Goal: Transaction & Acquisition: Book appointment/travel/reservation

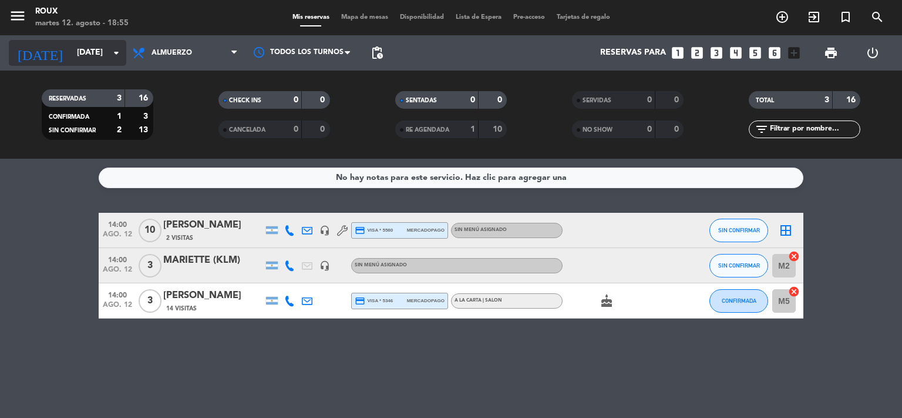
click at [87, 55] on input "[DATE]" at bounding box center [127, 52] width 112 height 21
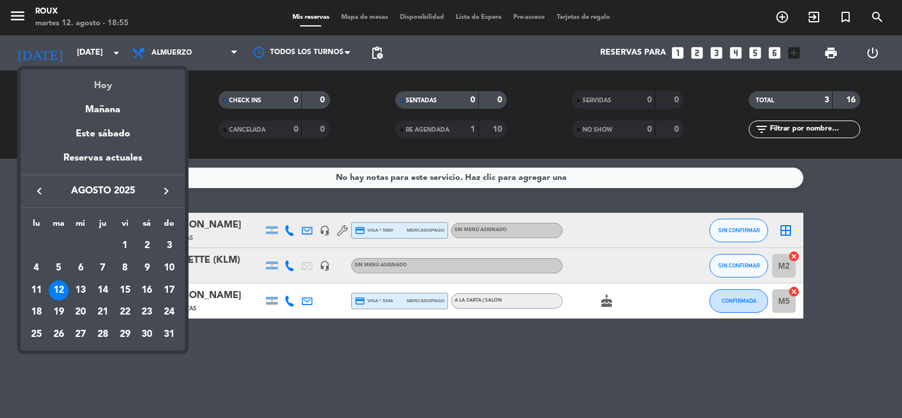
click at [99, 84] on div "Hoy" at bounding box center [103, 81] width 164 height 24
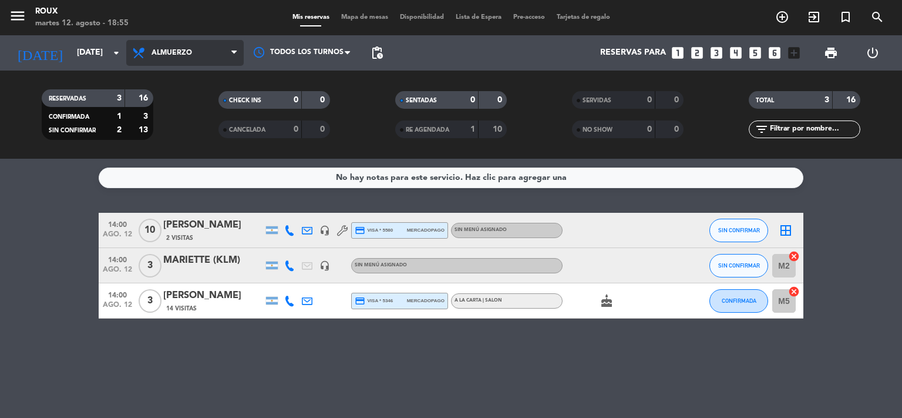
click at [240, 56] on span at bounding box center [237, 53] width 12 height 11
click at [177, 123] on div "menu Roux martes 12. agosto - 18:55 Mis reservas Mapa de mesas Disponibilidad L…" at bounding box center [451, 79] width 902 height 159
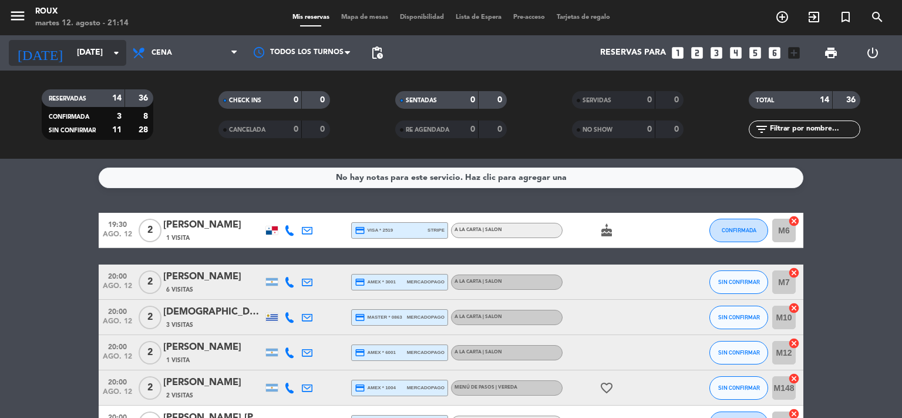
click at [80, 56] on input "[DATE]" at bounding box center [127, 52] width 112 height 21
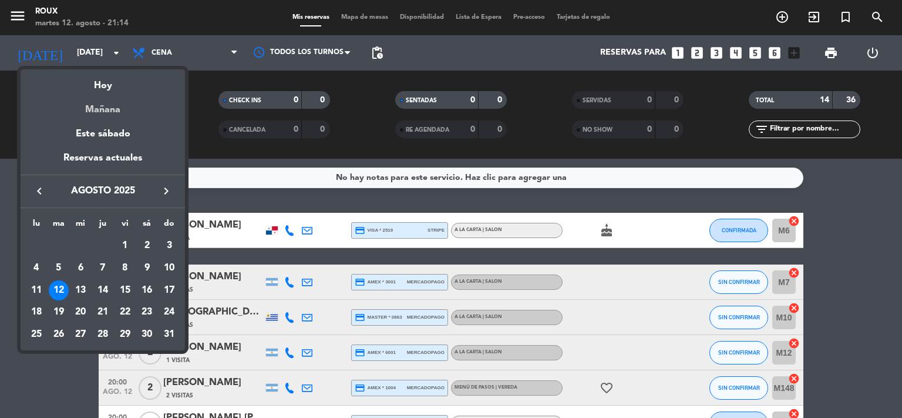
click at [104, 108] on div "Mañana" at bounding box center [103, 105] width 164 height 24
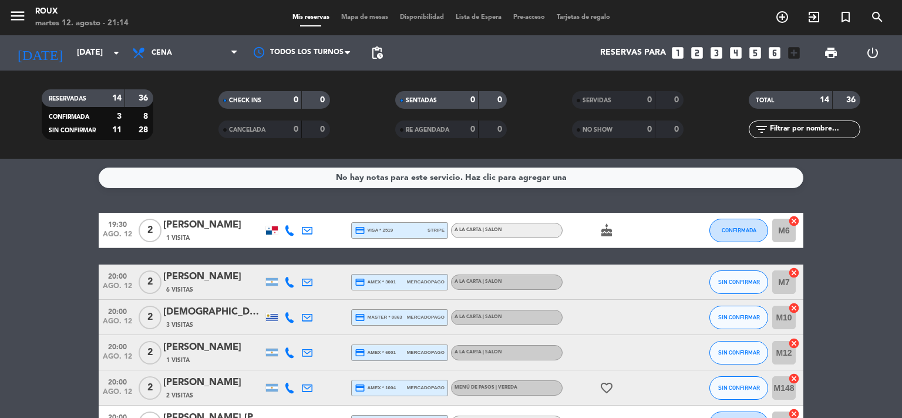
type input "mié. 13 ago."
click at [367, 16] on span "Mapa de mesas" at bounding box center [364, 17] width 59 height 6
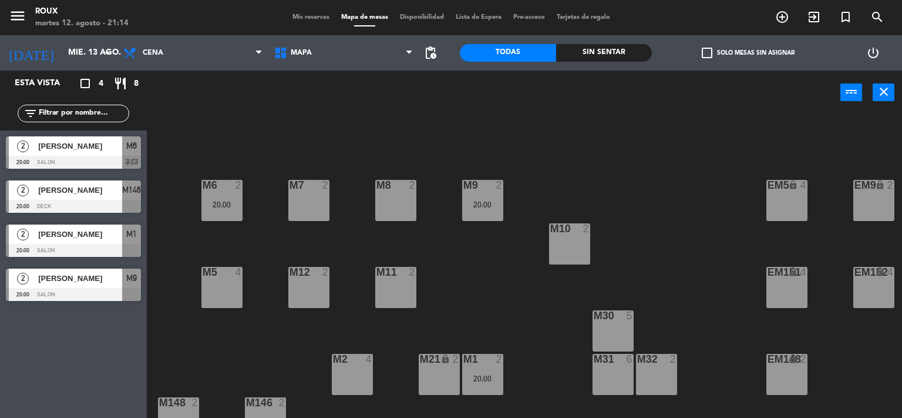
scroll to position [113, 0]
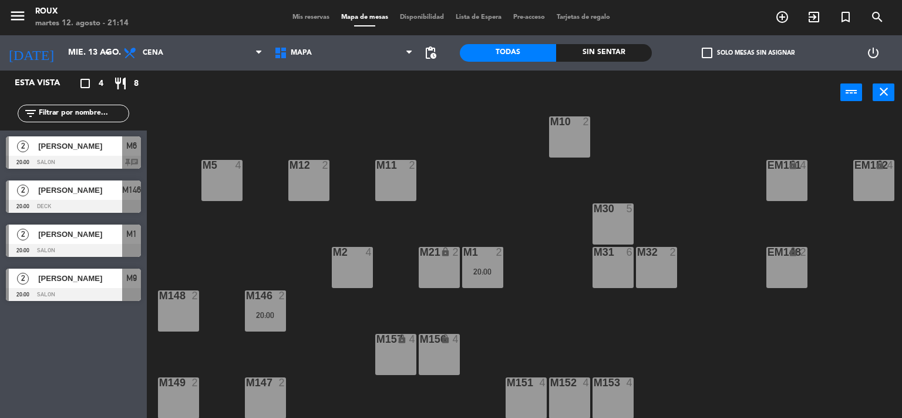
click at [621, 211] on div "M30 5" at bounding box center [613, 223] width 41 height 41
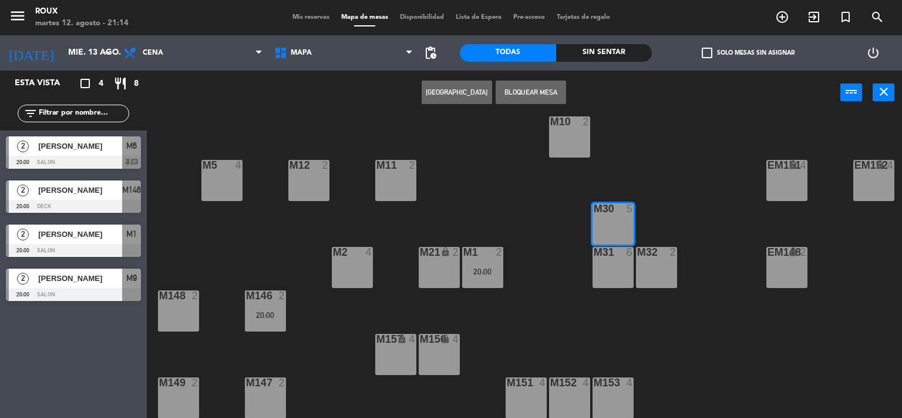
click at [460, 96] on button "[GEOGRAPHIC_DATA]" at bounding box center [457, 91] width 70 height 23
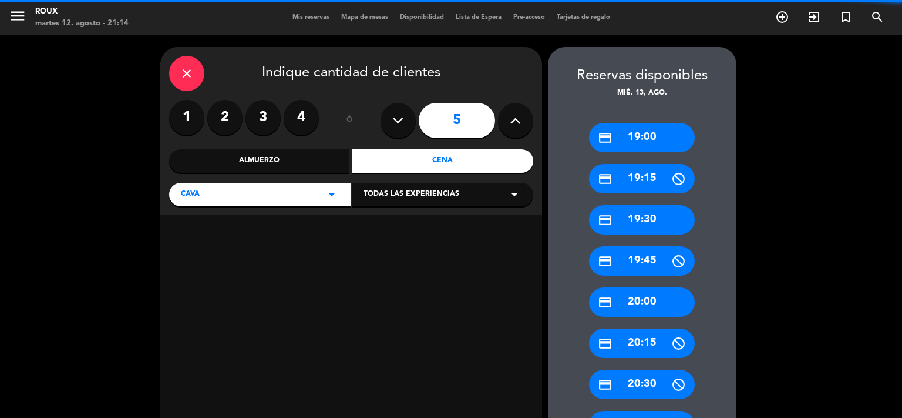
click at [263, 115] on label "3" at bounding box center [263, 117] width 35 height 35
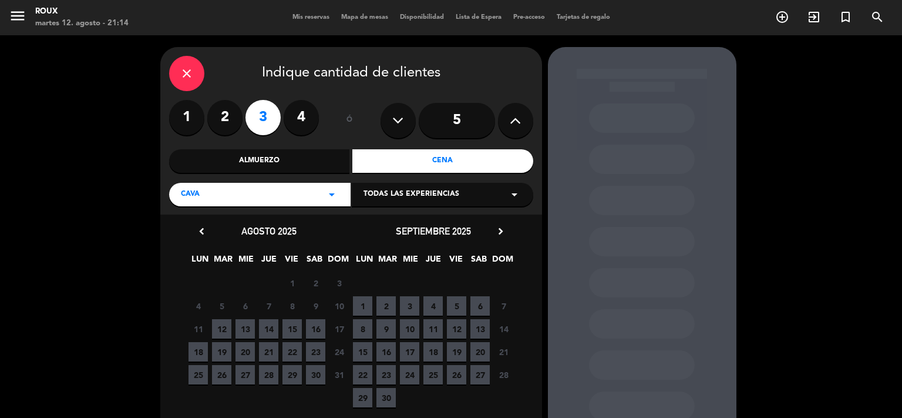
click at [188, 66] on icon "close" at bounding box center [187, 73] width 14 height 14
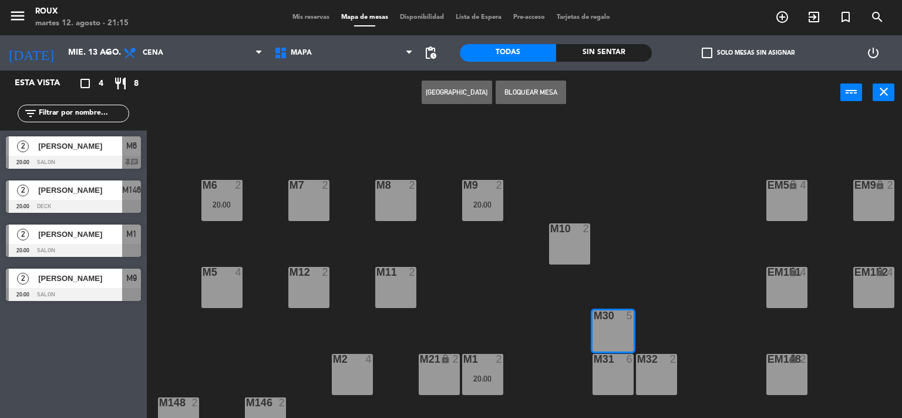
click at [447, 90] on button "[GEOGRAPHIC_DATA]" at bounding box center [457, 91] width 70 height 23
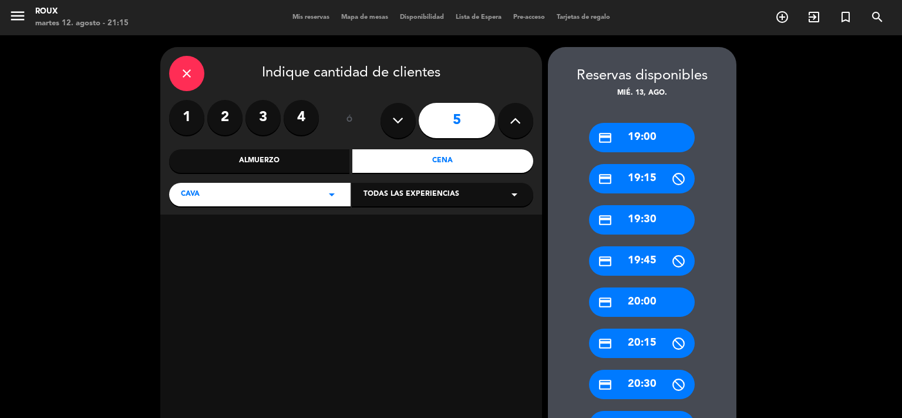
click at [184, 77] on icon "close" at bounding box center [187, 73] width 14 height 14
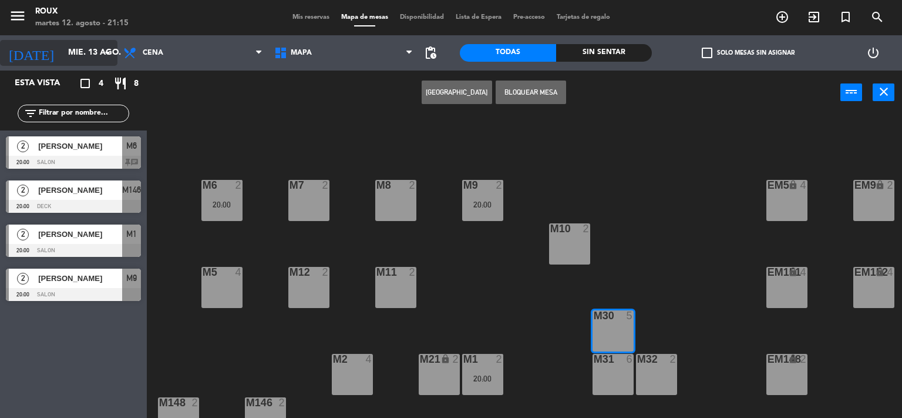
click at [79, 53] on input "mié. 13 ago." at bounding box center [118, 52] width 112 height 21
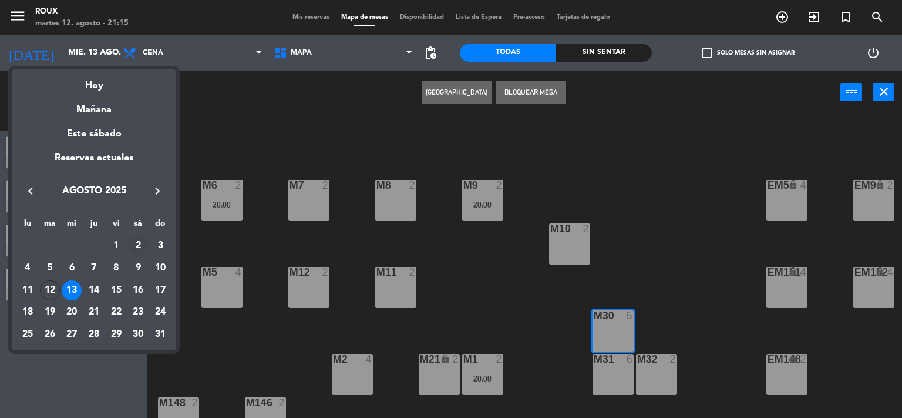
click at [148, 244] on td "2" at bounding box center [138, 245] width 22 height 22
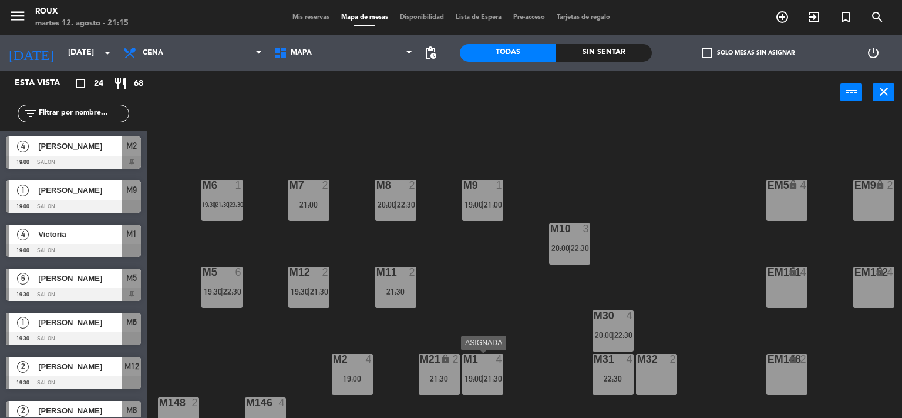
click at [481, 369] on div "M1 4 19:00 | 21:30" at bounding box center [482, 374] width 41 height 41
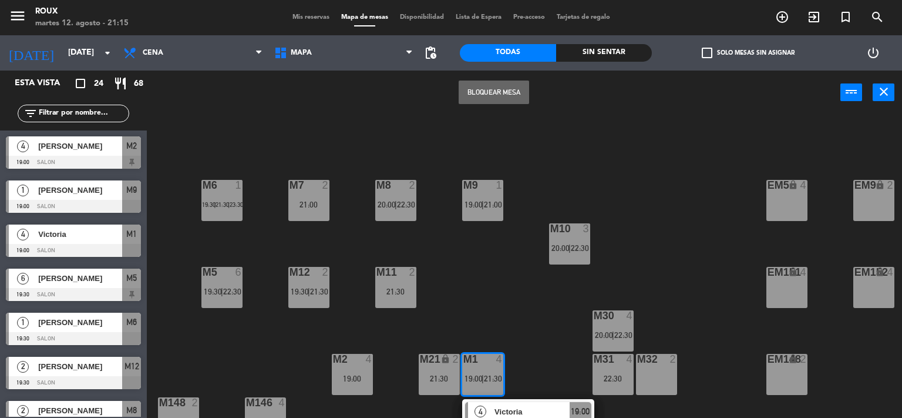
scroll to position [113, 0]
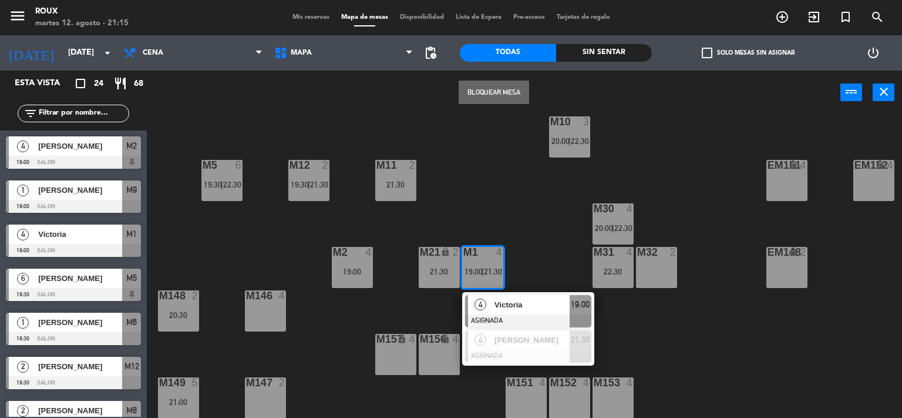
click at [402, 238] on div "M6 1 19:30 | 21:30 | 23:30 M7 2 21:00 M8 2 20:00 | 22:30 M9 1 19:00 | 21:00 EM9…" at bounding box center [529, 266] width 747 height 303
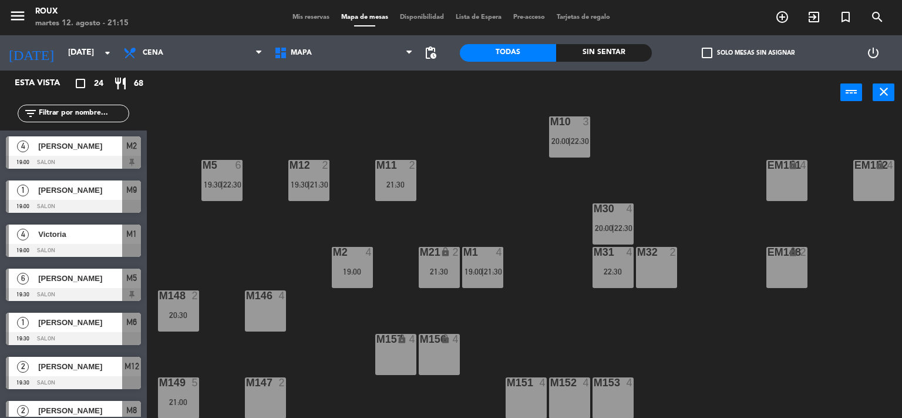
click at [336, 270] on div "M2 4 19:00" at bounding box center [352, 267] width 41 height 41
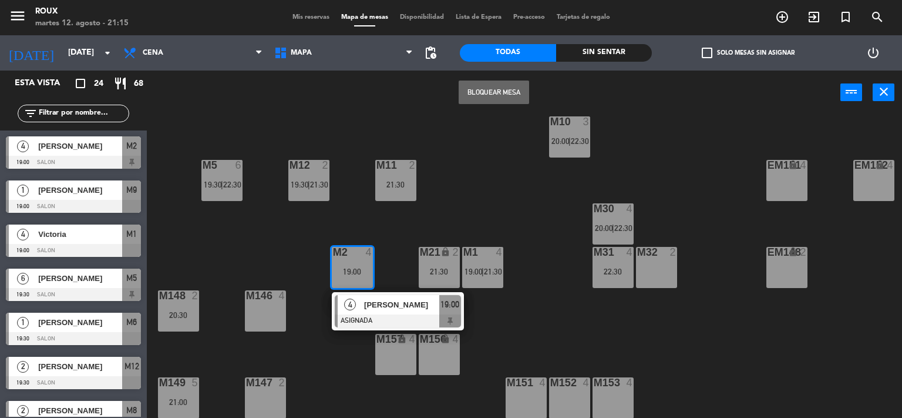
click at [382, 230] on div "M6 1 19:30 | 21:30 | 23:30 M7 2 21:00 M8 2 20:00 | 22:30 M9 1 19:00 | 21:00 EM9…" at bounding box center [529, 266] width 747 height 303
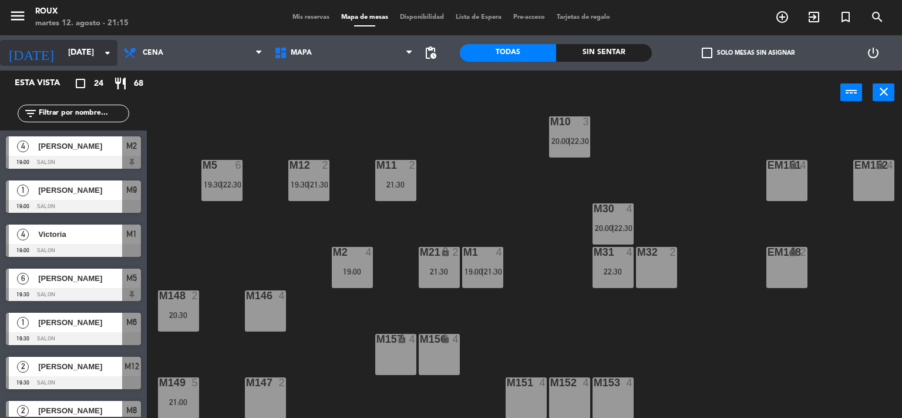
click at [82, 61] on input "[DATE]" at bounding box center [118, 52] width 112 height 21
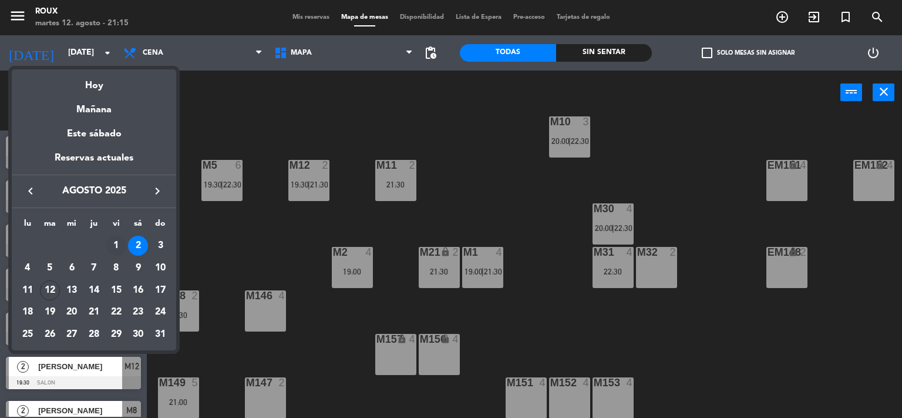
click at [117, 240] on div "1" at bounding box center [116, 246] width 20 height 20
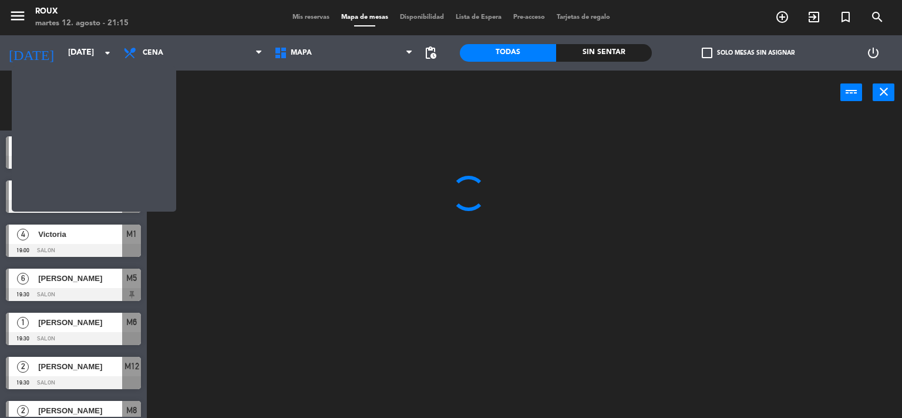
scroll to position [0, 0]
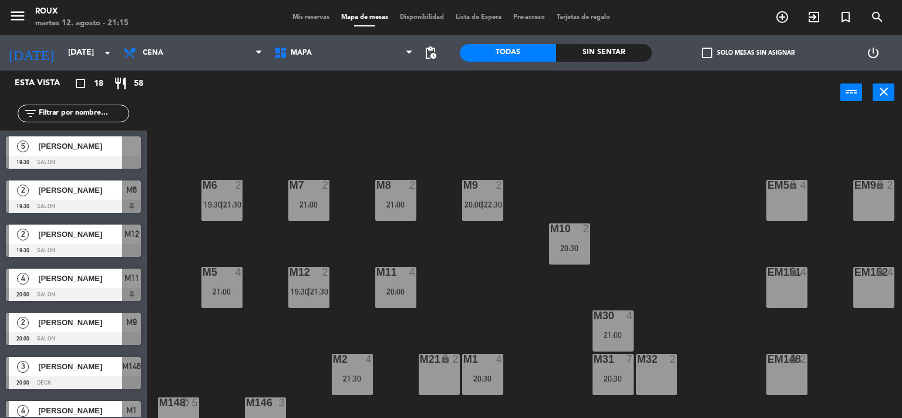
click at [476, 397] on div "M6 2 19:30 | 21:30 M7 2 21:00 M8 2 21:00 M9 2 20:00 | 22:30 EM9 lock 2 EM5 lock…" at bounding box center [529, 266] width 747 height 303
click at [482, 378] on div "20:30" at bounding box center [482, 378] width 41 height 8
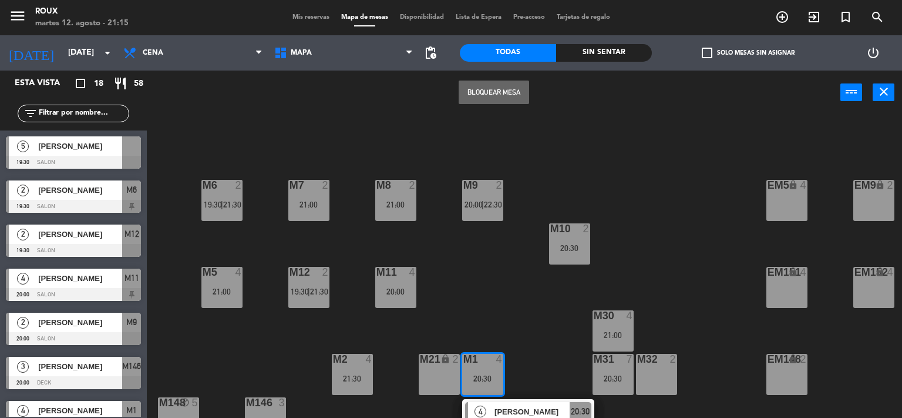
scroll to position [113, 0]
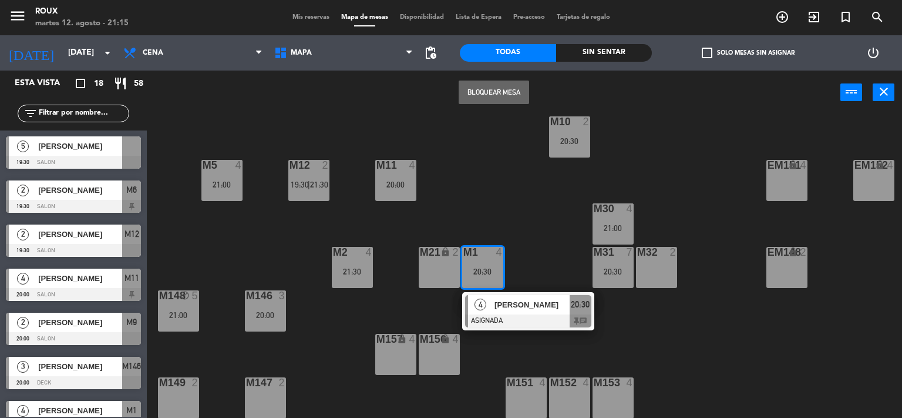
click at [557, 241] on div "M6 2 19:30 | 21:30 M7 2 21:00 M8 2 21:00 M9 2 20:00 | 22:30 EM9 lock 2 EM5 lock…" at bounding box center [529, 266] width 747 height 303
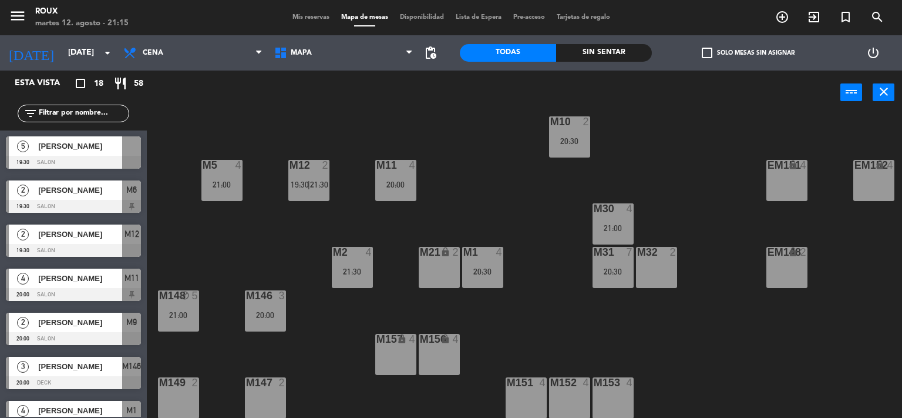
click at [342, 259] on div "M2 4 21:30" at bounding box center [352, 267] width 41 height 41
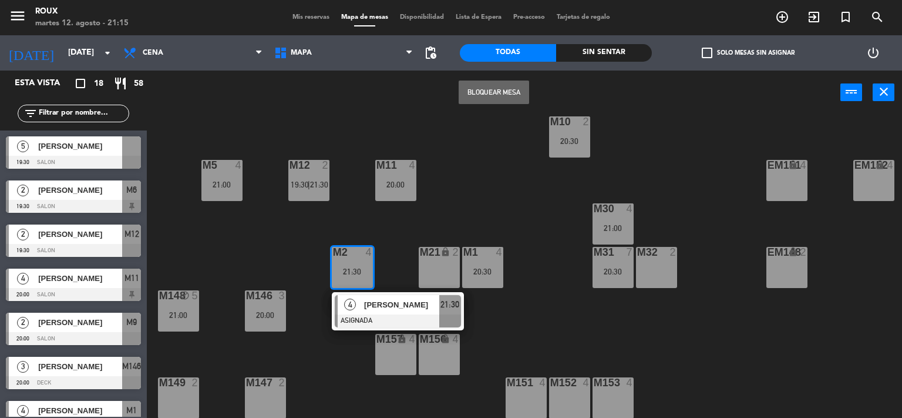
click at [378, 233] on div "M6 2 19:30 | 21:30 M7 2 21:00 M8 2 21:00 M9 2 20:00 | 22:30 EM9 lock 2 EM5 lock…" at bounding box center [529, 266] width 747 height 303
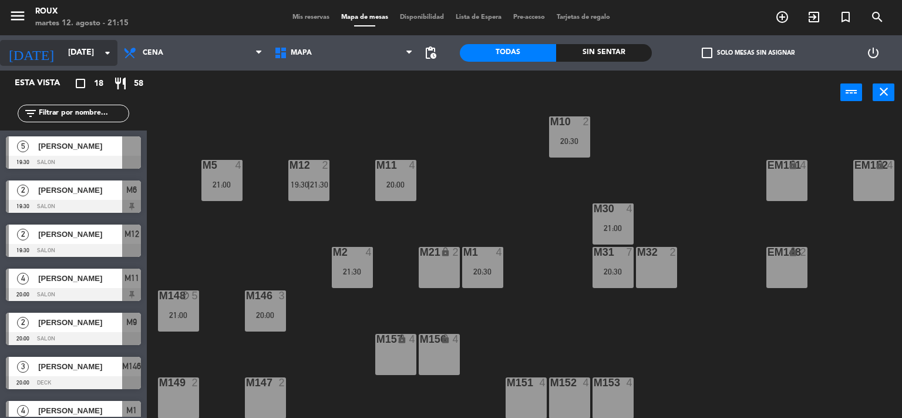
click at [89, 56] on input "[DATE]" at bounding box center [118, 52] width 112 height 21
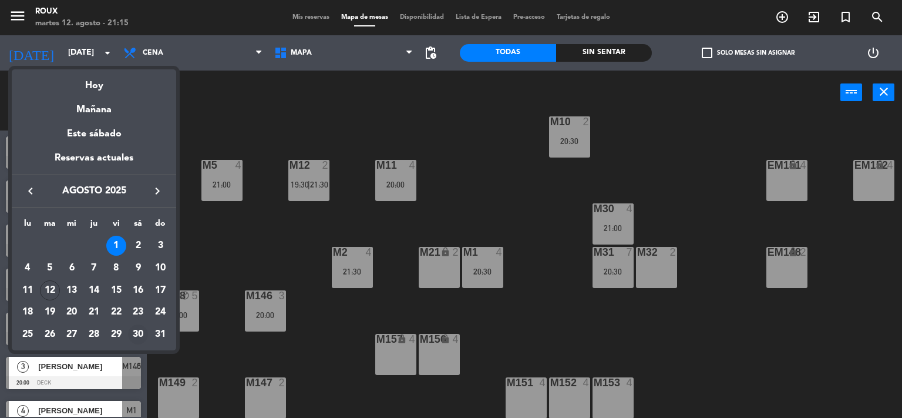
click at [143, 333] on div "30" at bounding box center [138, 334] width 20 height 20
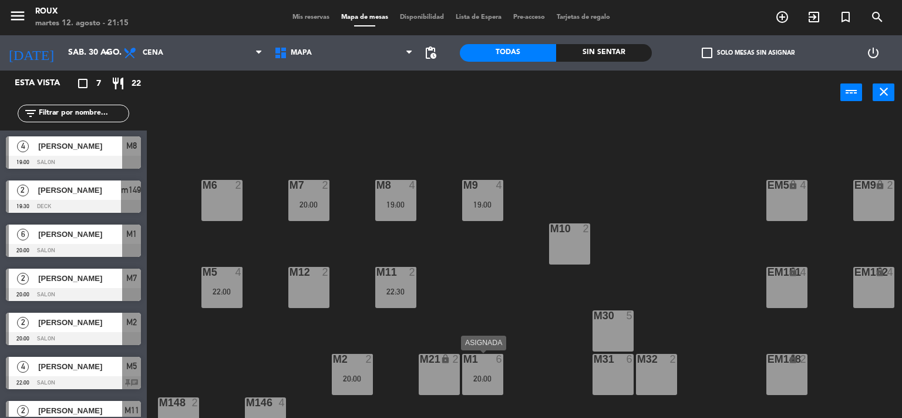
click at [494, 375] on div "20:00" at bounding box center [482, 378] width 41 height 8
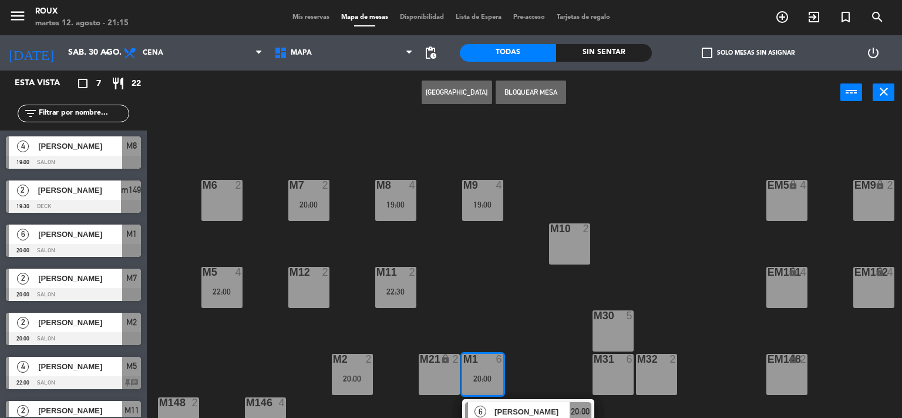
scroll to position [113, 0]
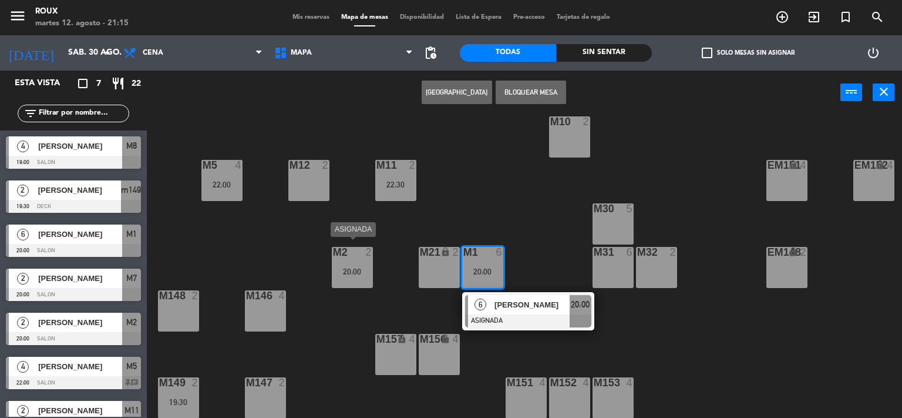
click at [357, 268] on div "20:00" at bounding box center [352, 271] width 41 height 8
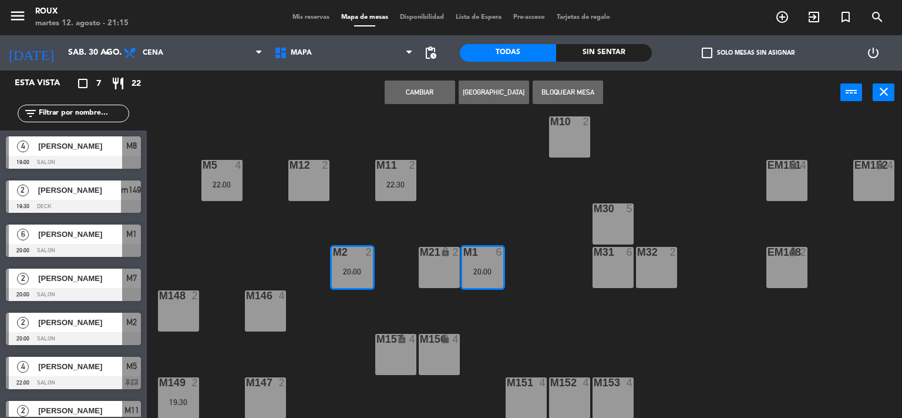
click at [399, 267] on div "M6 2 M7 2 20:00 M8 4 19:00 M9 4 19:00 EM9 lock 2 EM5 lock 4 EM1 lock 6 M10 2 M1…" at bounding box center [529, 266] width 747 height 303
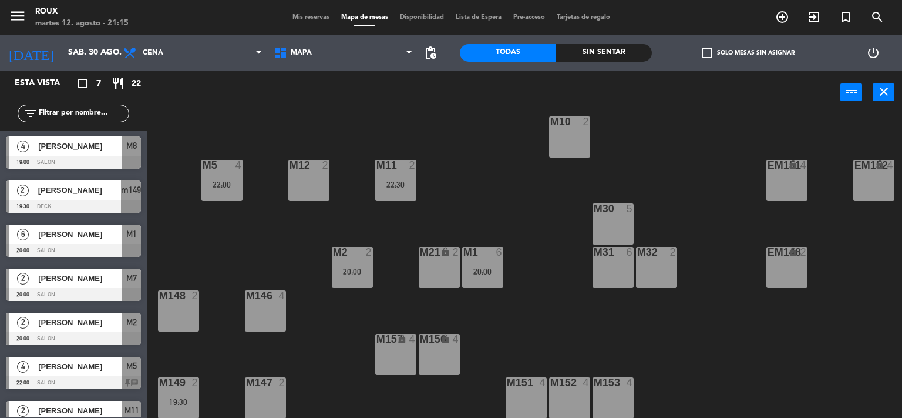
click at [353, 250] on div at bounding box center [351, 252] width 19 height 11
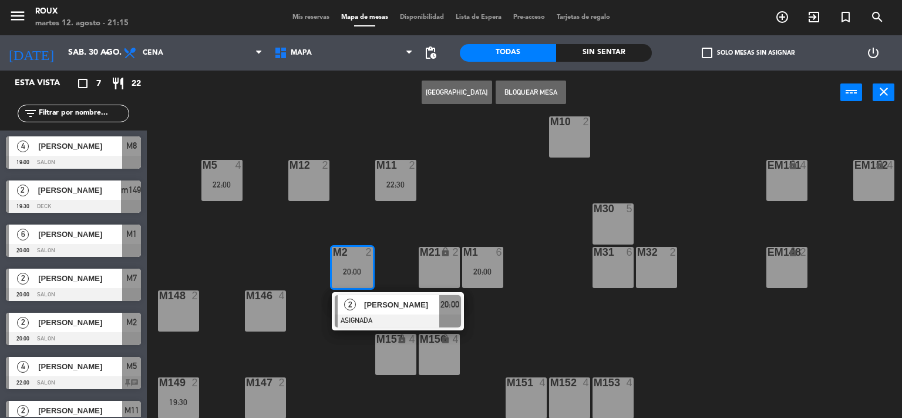
click at [381, 247] on div "2" at bounding box center [371, 252] width 19 height 11
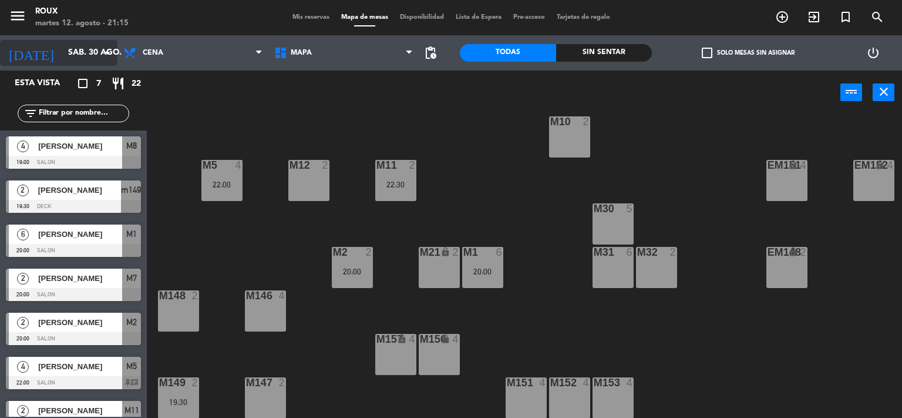
click at [78, 46] on input "sáb. 30 ago." at bounding box center [118, 52] width 112 height 21
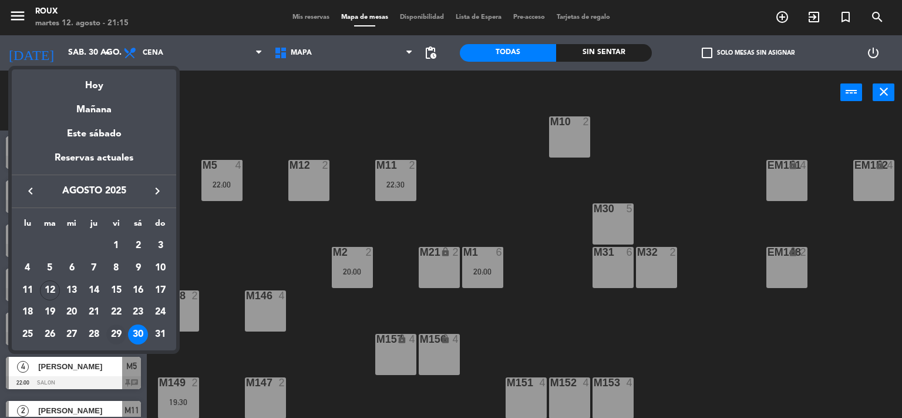
click at [120, 335] on div "29" at bounding box center [116, 334] width 20 height 20
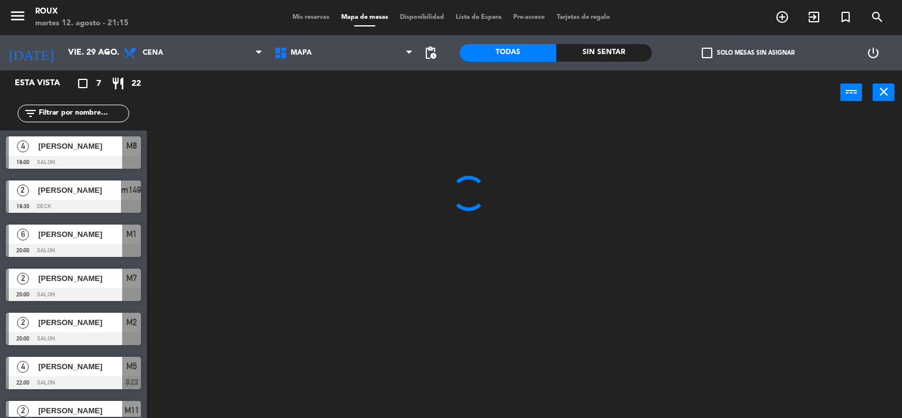
scroll to position [0, 0]
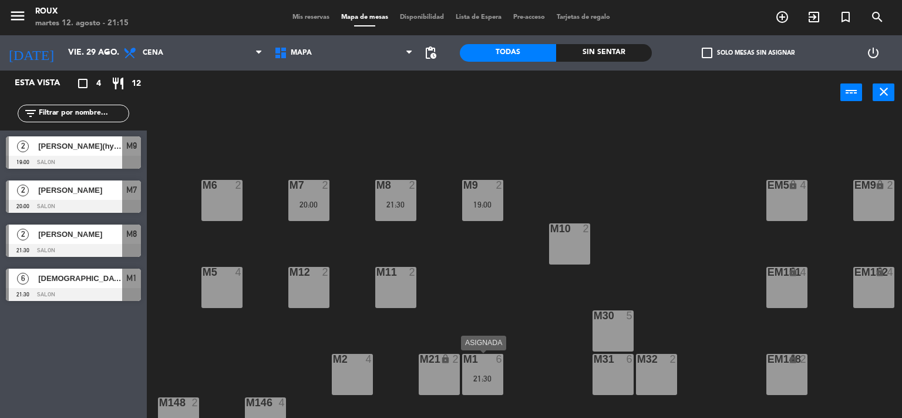
click at [483, 359] on div at bounding box center [482, 359] width 19 height 11
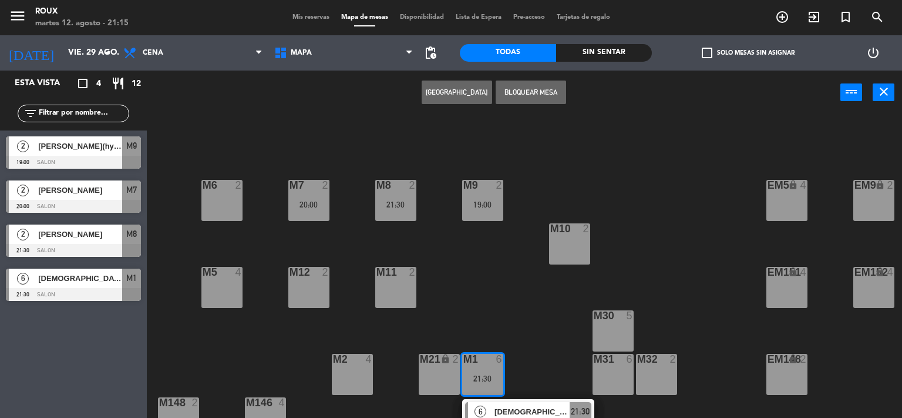
scroll to position [113, 0]
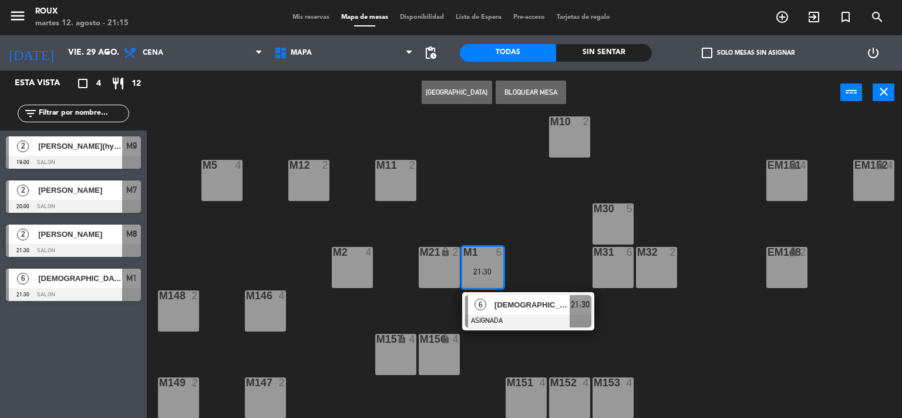
click at [491, 203] on div "M6 2 M7 2 20:00 M8 2 21:30 M9 2 19:00 EM9 lock 2 EM5 lock 4 EM1 lock 6 M10 2 M1…" at bounding box center [529, 266] width 747 height 303
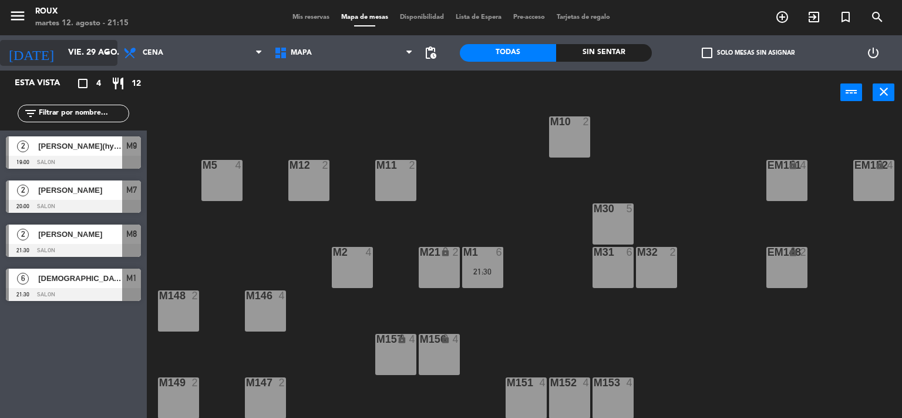
click at [62, 63] on div "[DATE] [DATE] arrow_drop_down" at bounding box center [58, 53] width 117 height 26
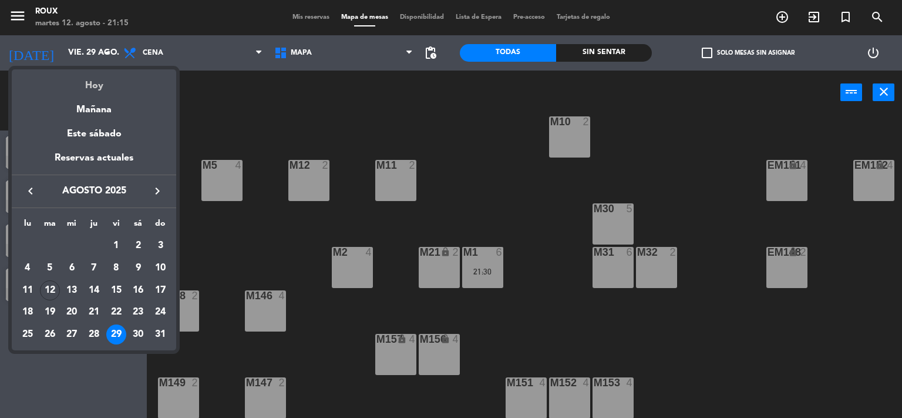
click at [106, 86] on div "Hoy" at bounding box center [94, 81] width 164 height 24
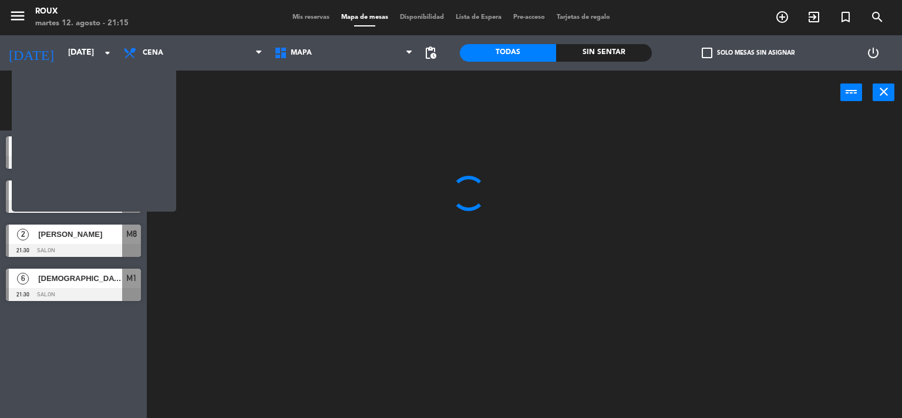
scroll to position [0, 0]
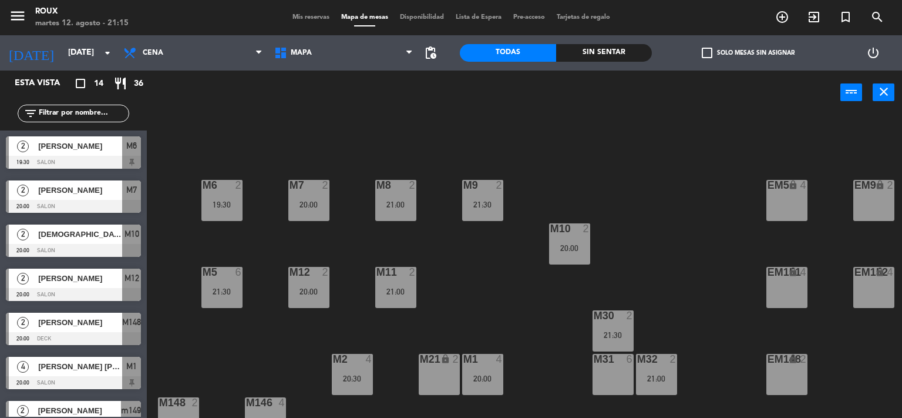
click at [89, 66] on div "[DATE] [DATE] arrow_drop_down" at bounding box center [58, 52] width 117 height 35
click at [98, 52] on input "[DATE]" at bounding box center [118, 52] width 112 height 21
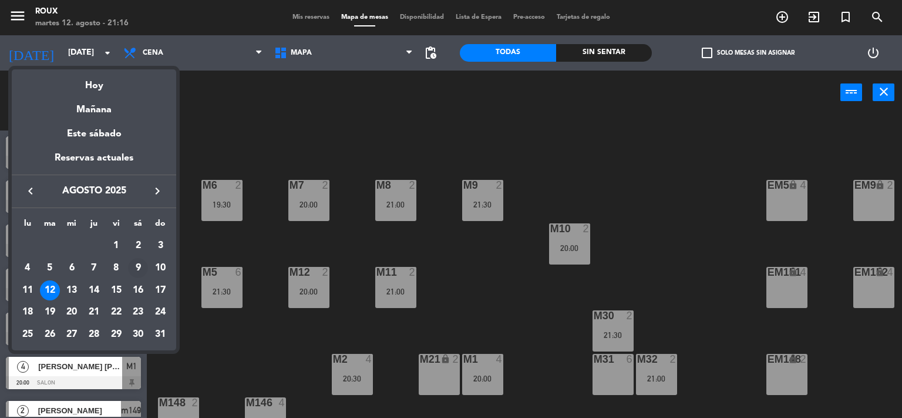
click at [135, 264] on div "9" at bounding box center [138, 268] width 20 height 20
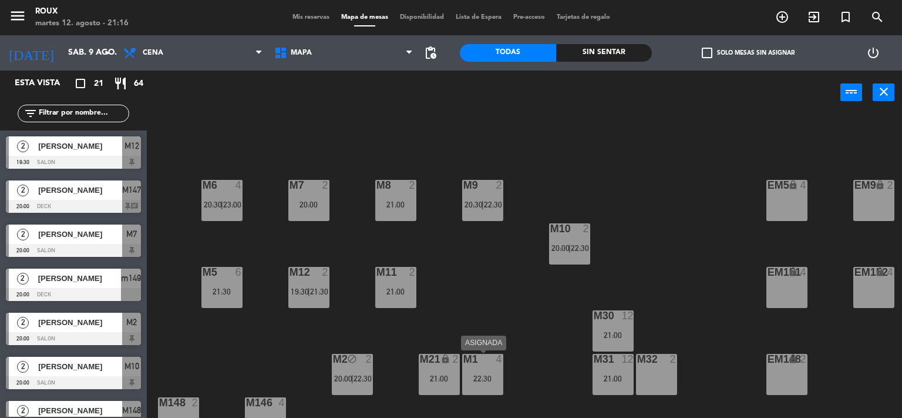
click at [484, 365] on div "M1 4 22:30" at bounding box center [482, 374] width 41 height 41
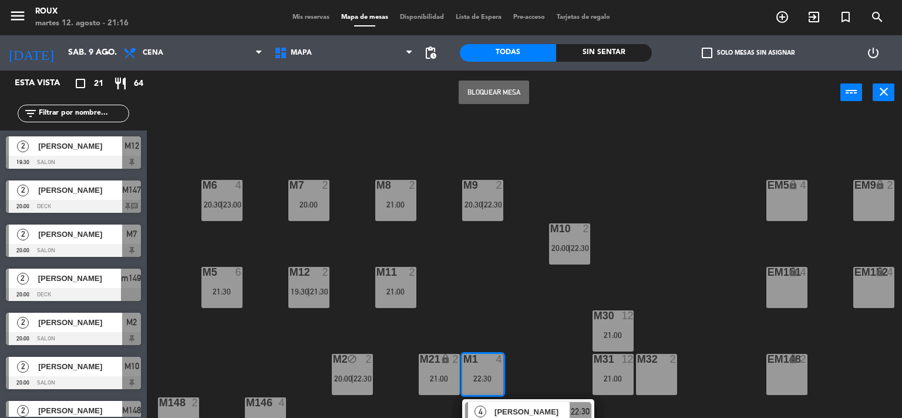
scroll to position [113, 0]
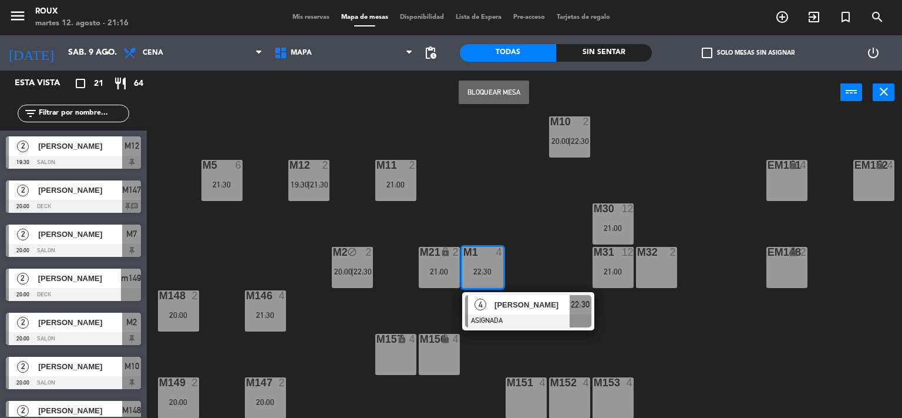
click at [363, 288] on div "M6 4 20:30 | 23:00 M7 2 20:00 M8 2 21:00 M9 2 20:30 | 22:30 EM9 lock 2 EM5 lock…" at bounding box center [529, 266] width 747 height 303
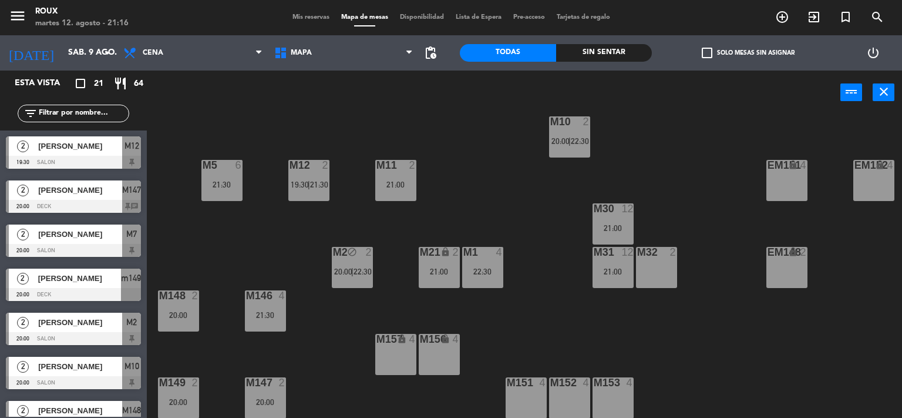
click at [350, 267] on span "20:00" at bounding box center [343, 271] width 18 height 9
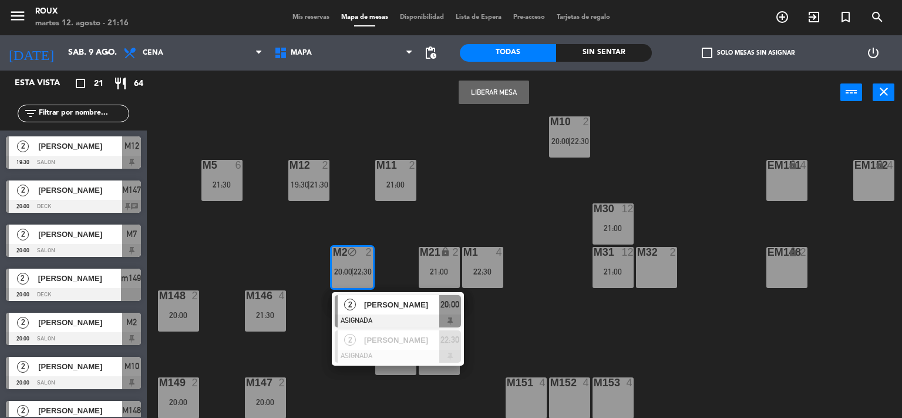
click at [395, 235] on div "M6 4 20:30 | 23:00 M7 2 20:00 M8 2 21:00 M9 2 20:30 | 22:30 EM9 lock 2 EM5 lock…" at bounding box center [529, 266] width 747 height 303
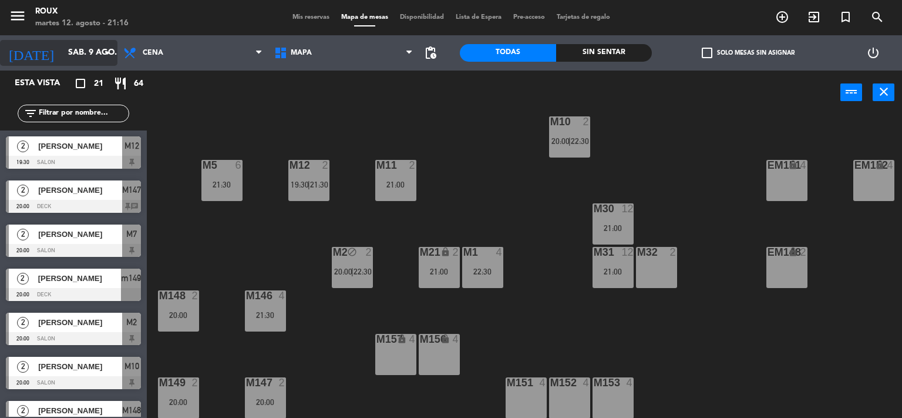
click at [69, 59] on input "sáb. 9 ago." at bounding box center [118, 52] width 112 height 21
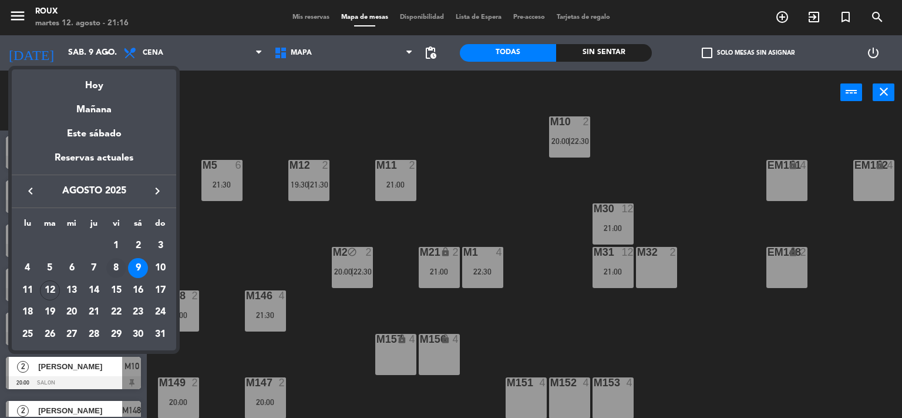
click at [117, 267] on div "8" at bounding box center [116, 268] width 20 height 20
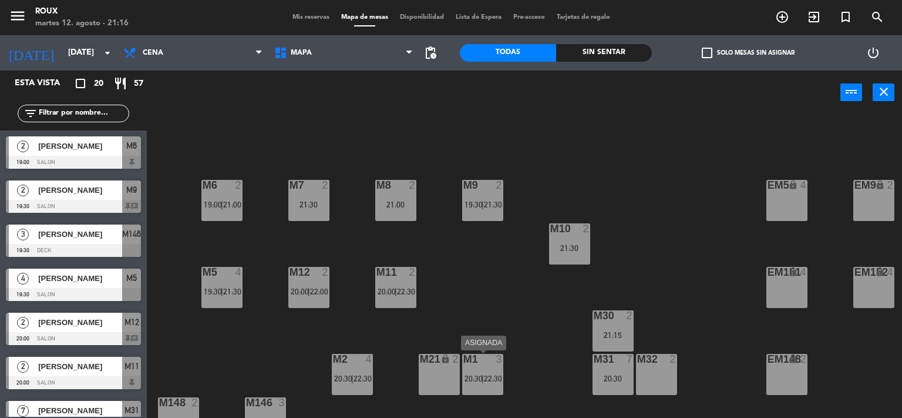
click at [485, 387] on div "M1 3 20:30 | 22:30" at bounding box center [482, 374] width 41 height 41
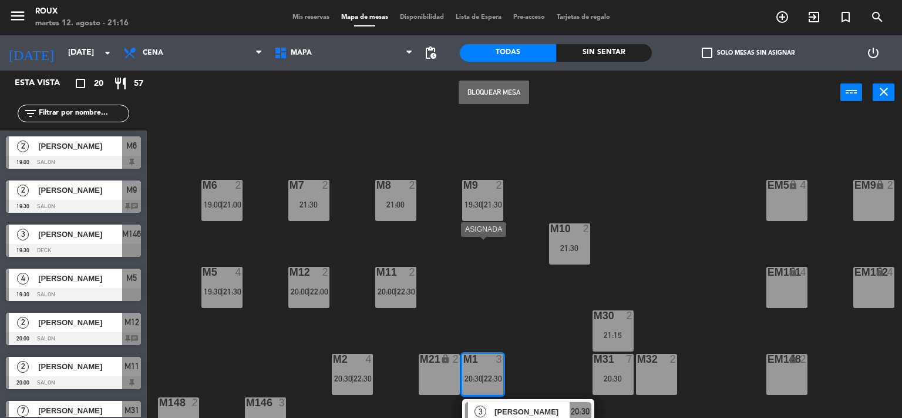
scroll to position [113, 0]
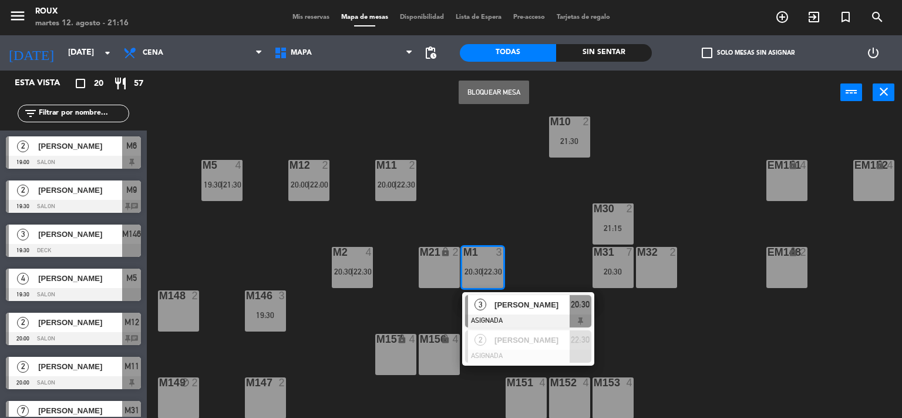
click at [395, 298] on div "M6 2 19:00 | 21:00 M7 2 21:30 M8 2 21:00 M9 2 19:30 | 21:30 EM9 lock 2 EM5 lock…" at bounding box center [529, 266] width 747 height 303
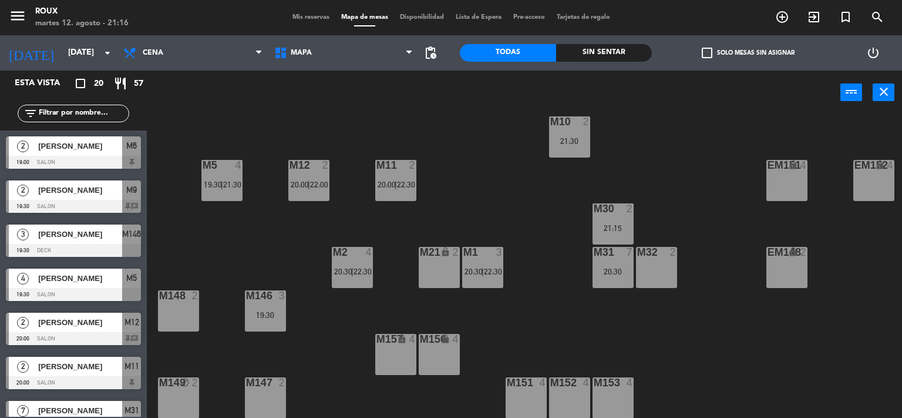
click at [346, 267] on span "20:30" at bounding box center [343, 271] width 18 height 9
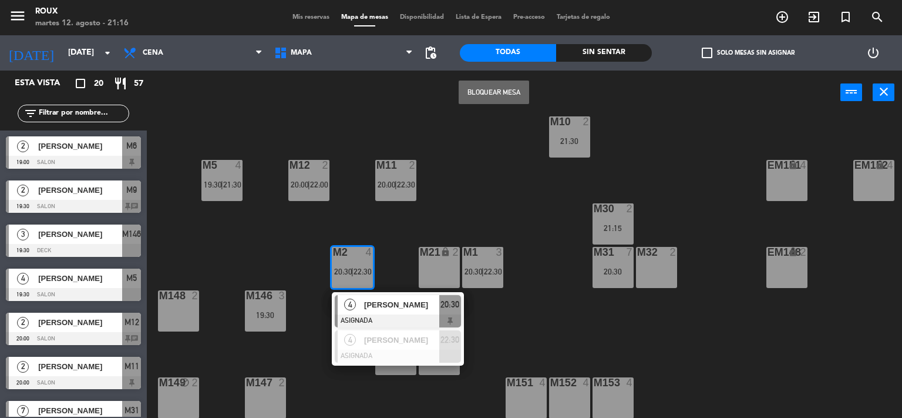
click at [289, 240] on div "M6 2 19:00 | 21:00 M7 2 21:30 M8 2 21:00 M9 2 19:30 | 21:30 EM9 lock 2 EM5 lock…" at bounding box center [529, 266] width 747 height 303
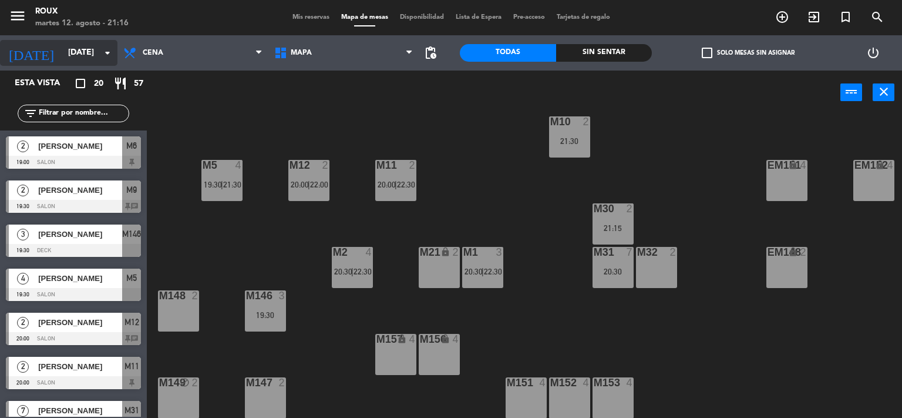
click at [62, 56] on input "[DATE]" at bounding box center [118, 52] width 112 height 21
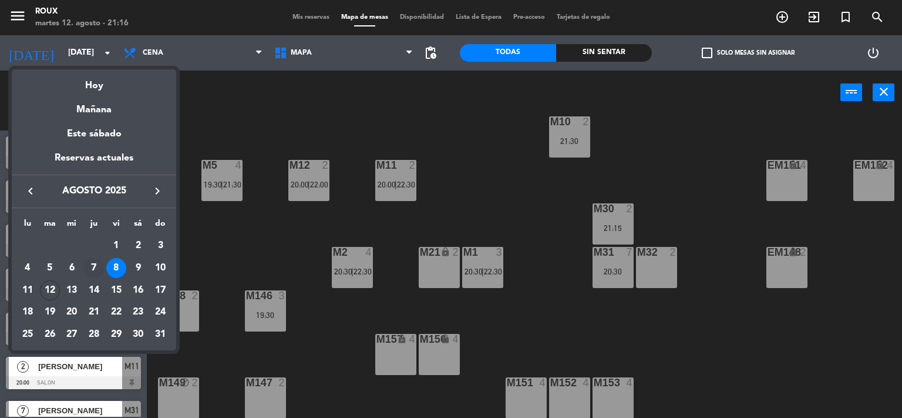
click at [90, 272] on div "7" at bounding box center [94, 268] width 20 height 20
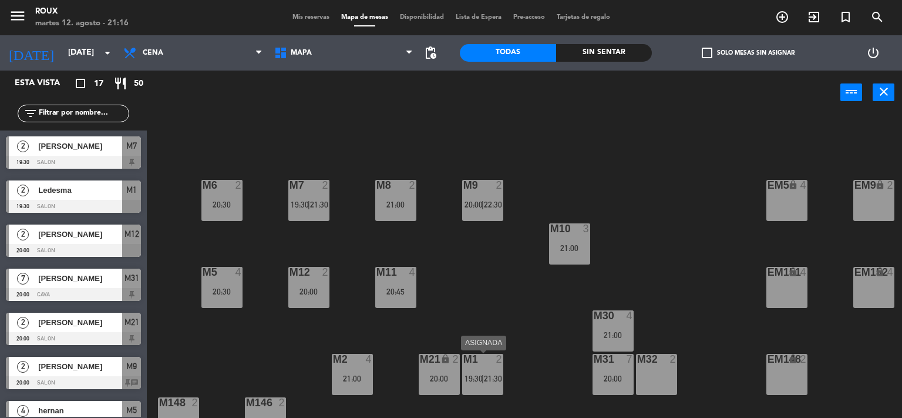
click at [472, 377] on span "19:30" at bounding box center [474, 378] width 18 height 9
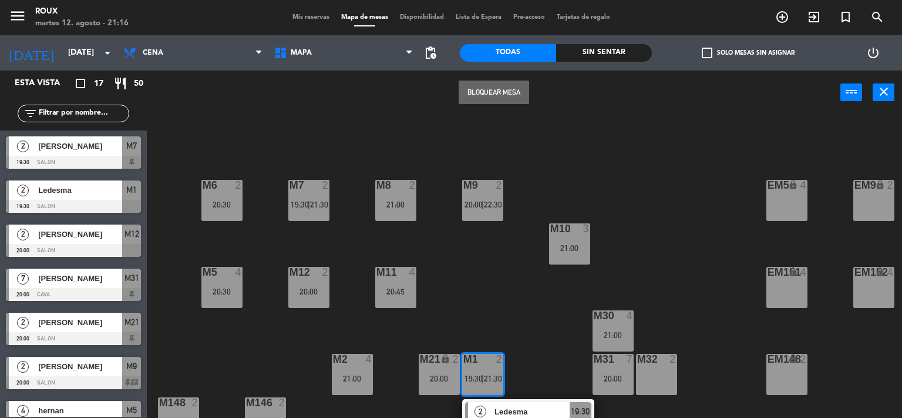
scroll to position [113, 0]
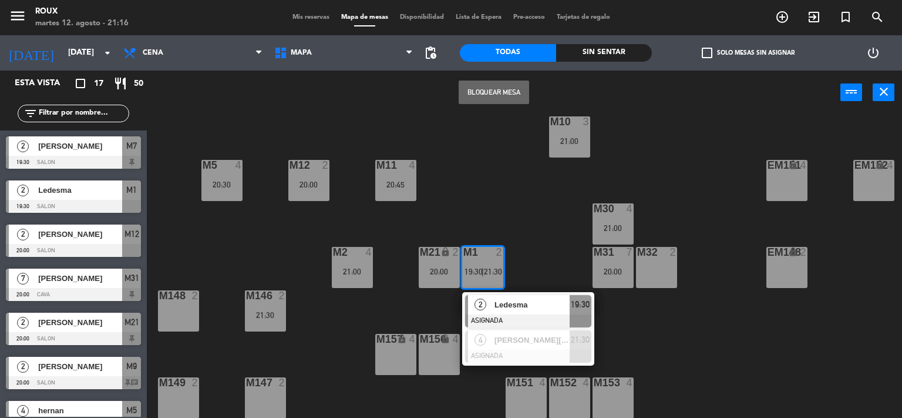
click at [555, 259] on div "M6 2 20:30 M7 2 19:30 | 21:30 M8 2 21:00 M9 2 20:00 | 22:30 EM9 lock 2 EM5 lock…" at bounding box center [529, 266] width 747 height 303
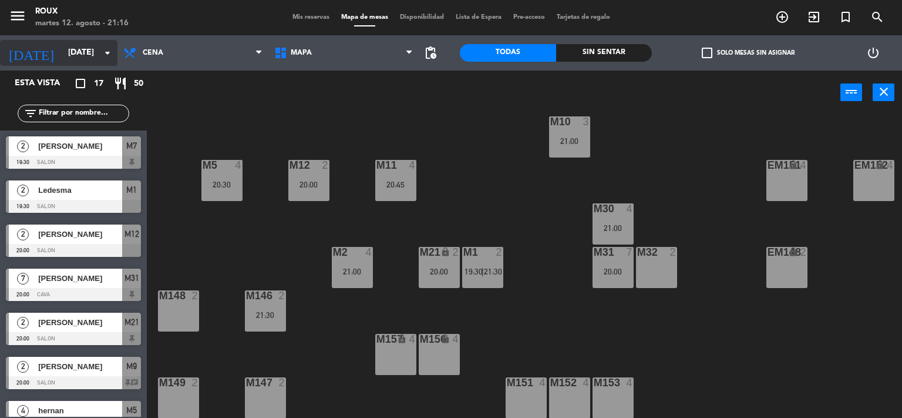
click at [70, 53] on input "[DATE]" at bounding box center [118, 52] width 112 height 21
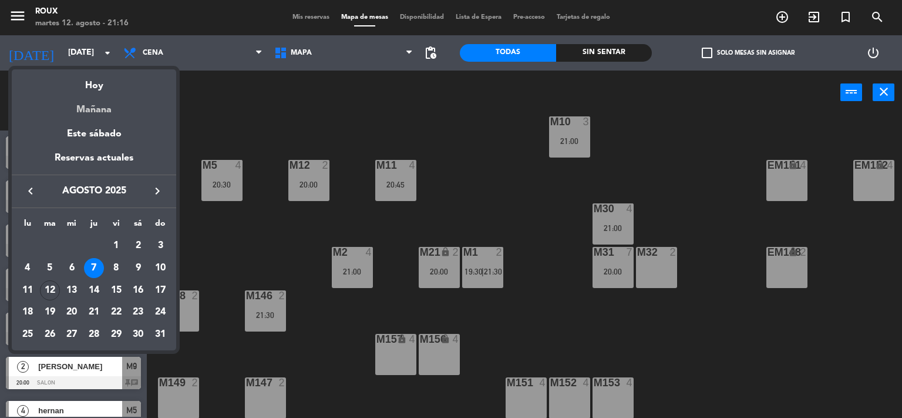
click at [85, 109] on div "Mañana" at bounding box center [94, 105] width 164 height 24
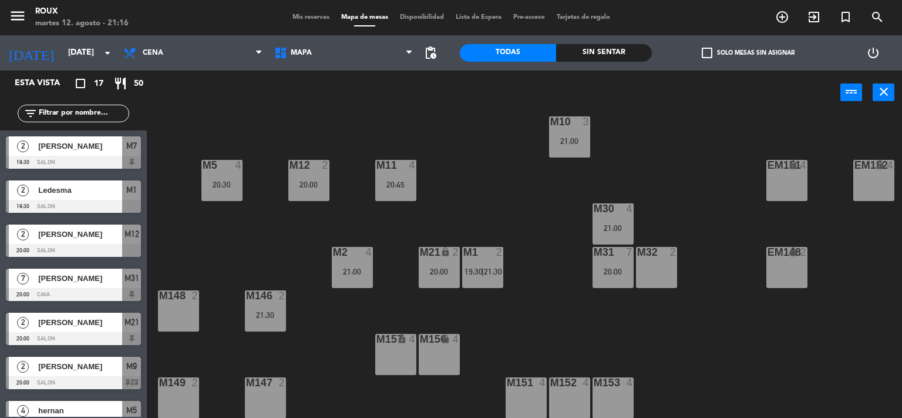
type input "mié. 13 ago."
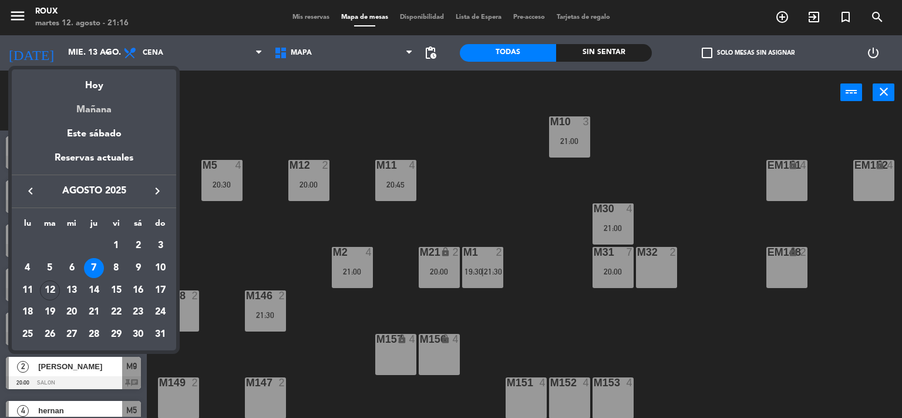
scroll to position [0, 0]
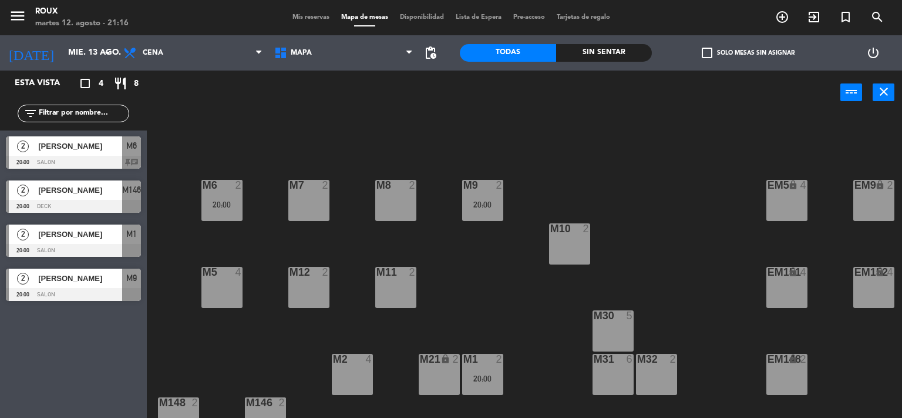
click at [623, 332] on div "M30 5" at bounding box center [613, 330] width 41 height 41
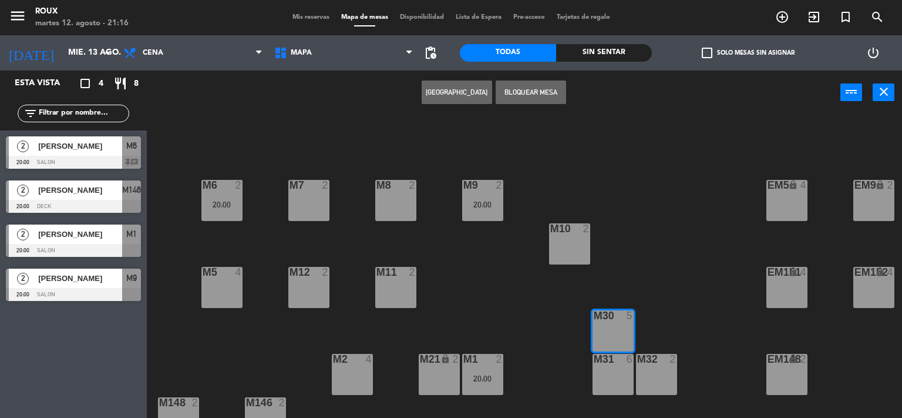
click at [471, 92] on button "[GEOGRAPHIC_DATA]" at bounding box center [457, 91] width 70 height 23
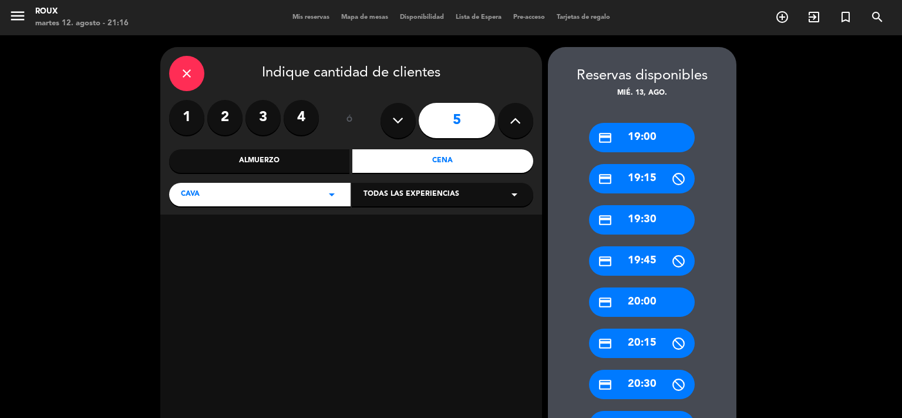
click at [266, 117] on label "3" at bounding box center [263, 117] width 35 height 35
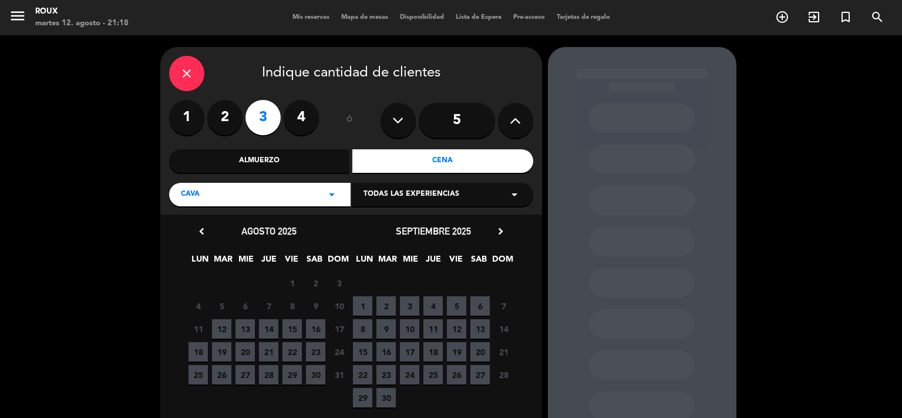
click at [247, 326] on span "13" at bounding box center [245, 328] width 19 height 19
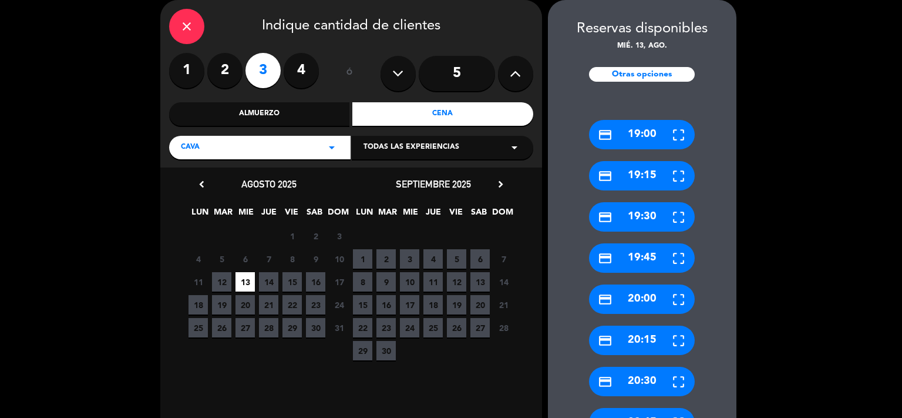
scroll to position [592, 0]
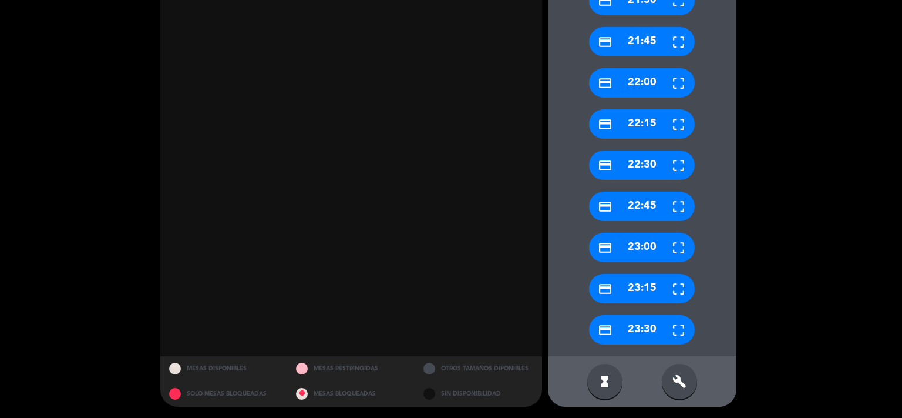
click at [675, 402] on div "hourglass_full build" at bounding box center [642, 381] width 189 height 51
click at [676, 373] on div "build" at bounding box center [679, 381] width 35 height 35
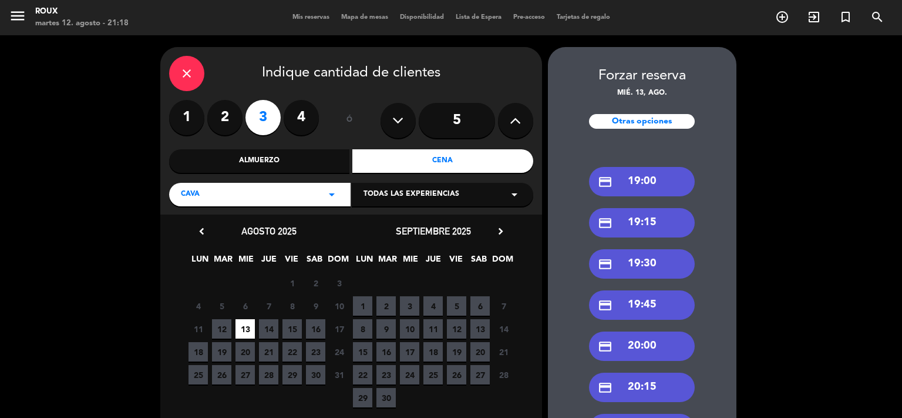
scroll to position [470, 0]
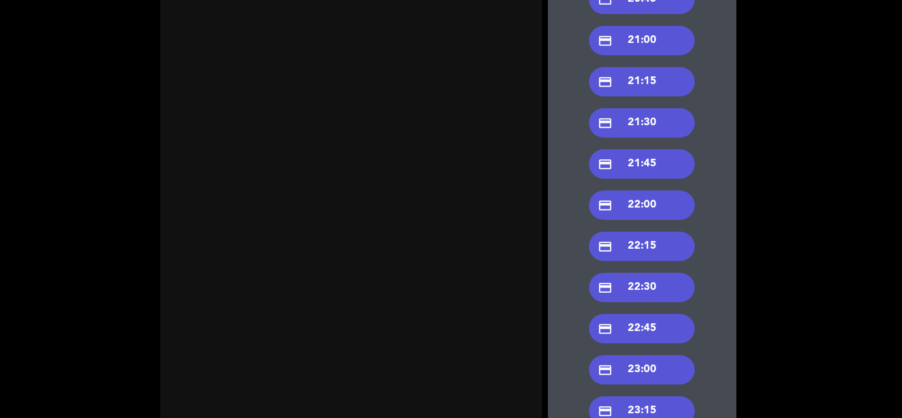
click at [636, 39] on div "credit_card 21:00" at bounding box center [642, 40] width 106 height 29
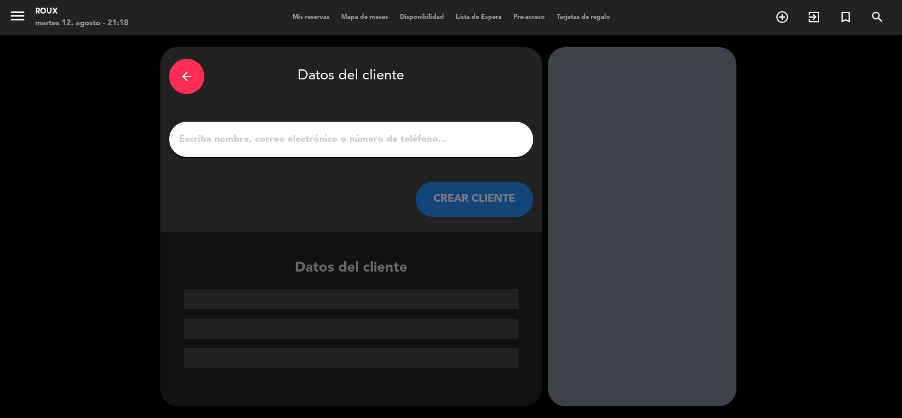
click at [290, 139] on input "1" at bounding box center [351, 139] width 347 height 16
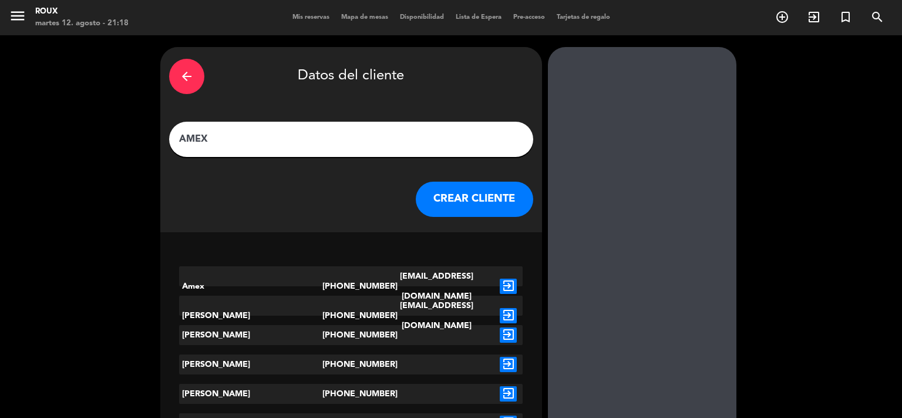
type input "AMEX"
click at [397, 338] on div at bounding box center [436, 335] width 115 height 20
click at [517, 334] on icon "exit_to_app" at bounding box center [508, 334] width 17 height 15
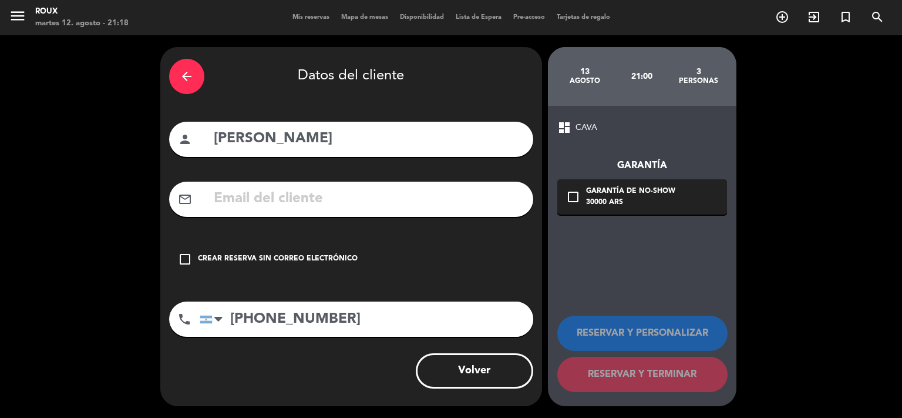
click at [183, 258] on icon "check_box_outline_blank" at bounding box center [185, 259] width 14 height 14
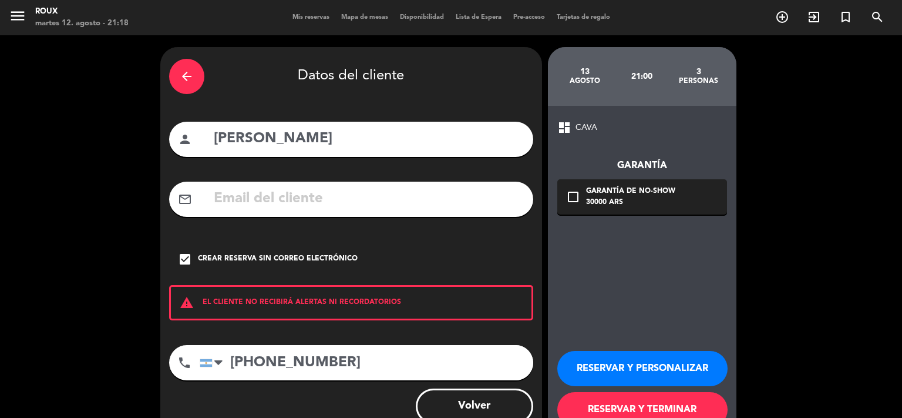
click at [653, 408] on button "RESERVAR Y TERMINAR" at bounding box center [642, 409] width 170 height 35
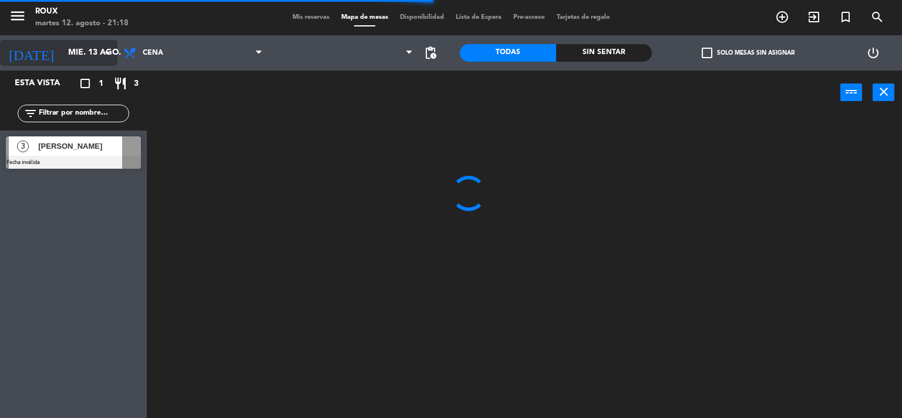
click at [62, 53] on input "mié. 13 ago." at bounding box center [118, 52] width 112 height 21
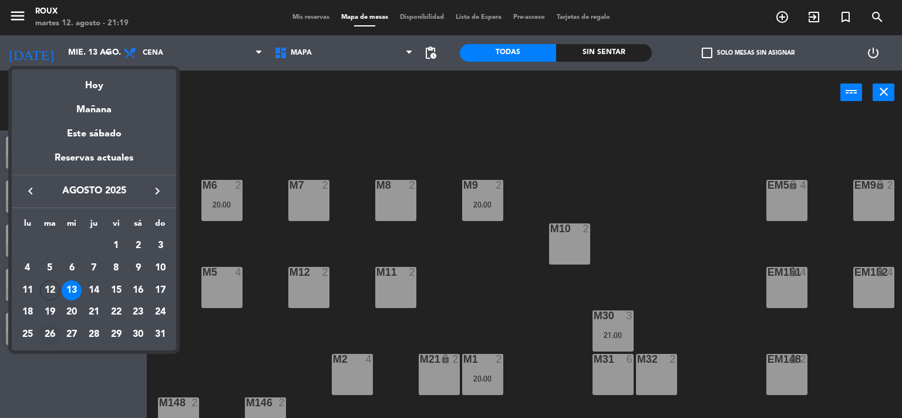
click at [48, 332] on div "26" at bounding box center [50, 334] width 20 height 20
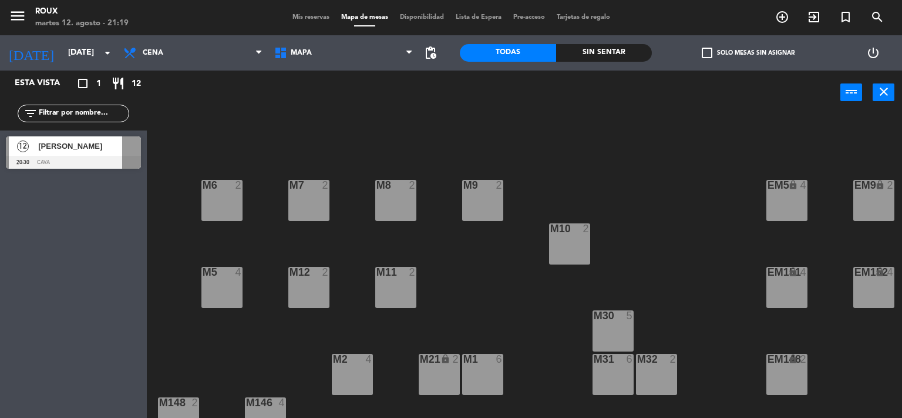
click at [622, 321] on div "M30 5" at bounding box center [613, 316] width 41 height 12
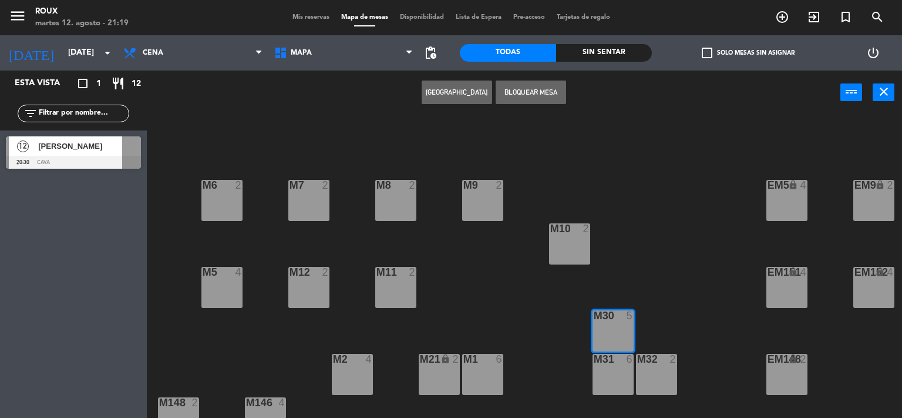
click at [610, 368] on div "M31 6" at bounding box center [613, 374] width 41 height 41
click at [606, 206] on div "M6 2 M7 2 M8 2 M9 2 EM9 lock 2 EM5 lock 4 EM1 lock 6 M10 2 M11 2 M12 2 M5 4 EM1…" at bounding box center [529, 266] width 747 height 303
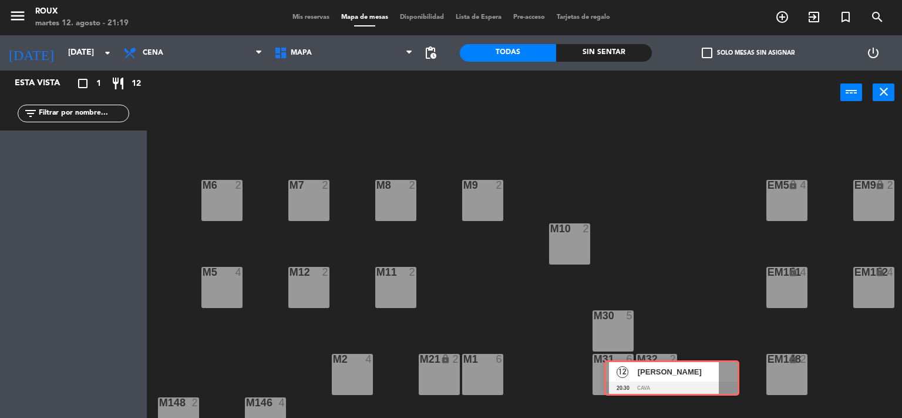
drag, startPoint x: 83, startPoint y: 149, endPoint x: 681, endPoint y: 373, distance: 639.0
click at [681, 373] on div "Esta vista crop_square 1 restaurant 12 filter_list 12 [PERSON_NAME] 20:30 CAVA …" at bounding box center [451, 244] width 902 height 348
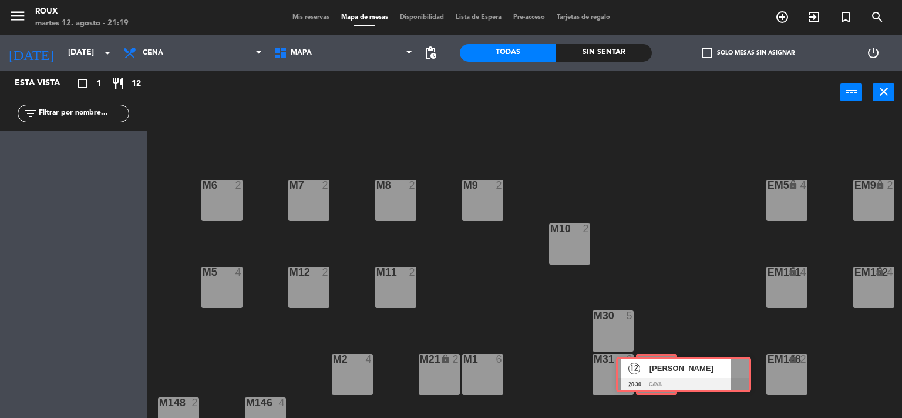
drag, startPoint x: 51, startPoint y: 139, endPoint x: 666, endPoint y: 359, distance: 652.7
click at [666, 359] on div "Esta vista crop_square 1 restaurant 12 filter_list 12 [PERSON_NAME] 20:30 CAVA …" at bounding box center [451, 244] width 902 height 348
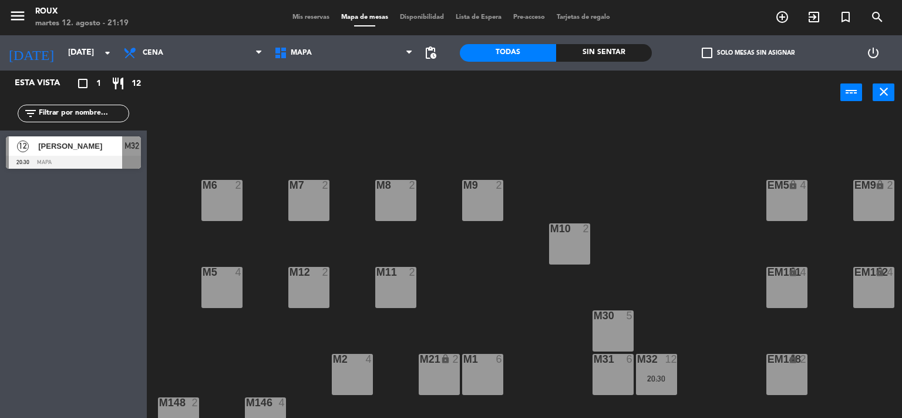
click at [618, 370] on div "M31 6" at bounding box center [613, 374] width 41 height 41
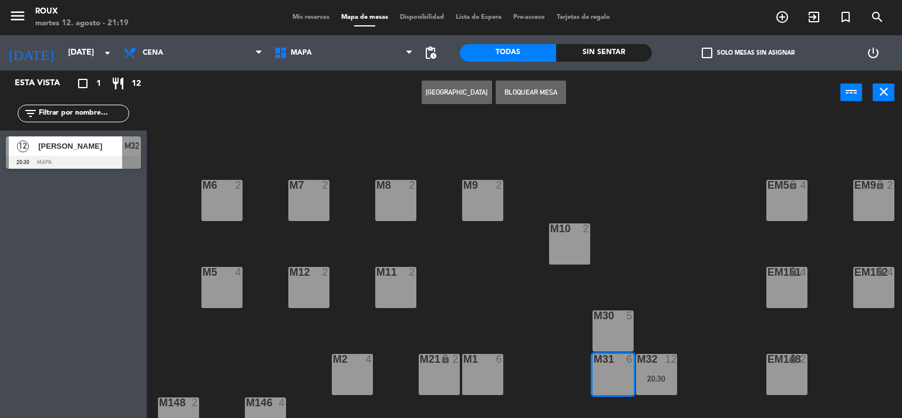
click at [613, 327] on div "M30 5" at bounding box center [613, 330] width 41 height 41
click at [666, 368] on div "M32 12 20:30" at bounding box center [656, 374] width 41 height 41
click at [671, 309] on div "M6 2 M7 2 M8 2 M9 2 EM9 lock 2 EM5 lock 4 EM1 lock 6 M10 2 M11 2 M12 2 M5 4 EM1…" at bounding box center [529, 266] width 747 height 303
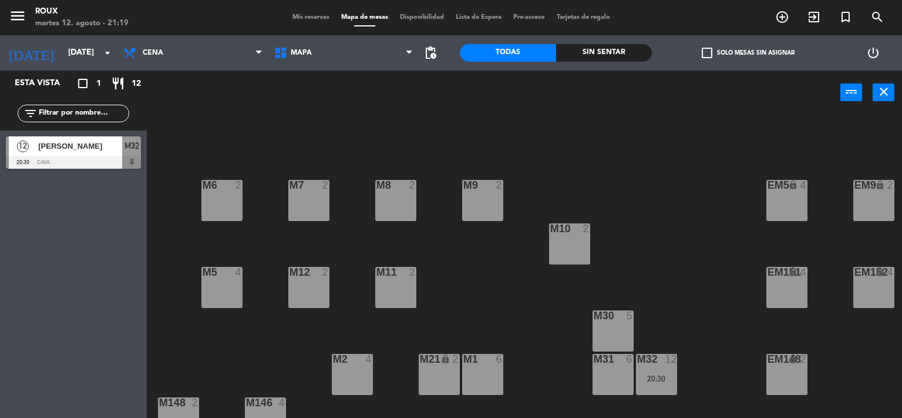
click at [667, 367] on div "M32 12 20:30" at bounding box center [656, 374] width 41 height 41
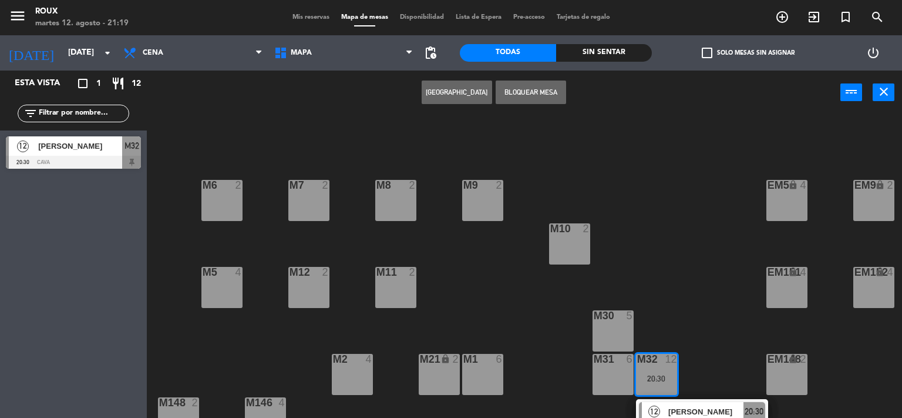
click at [611, 342] on div "M30 5" at bounding box center [613, 330] width 41 height 41
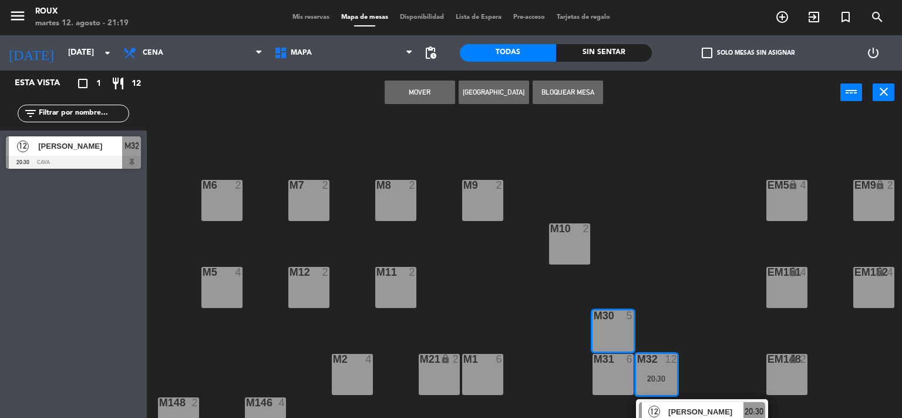
click at [621, 369] on div "M31 6" at bounding box center [613, 374] width 41 height 41
click at [410, 80] on button "Mover y Unir" at bounding box center [420, 91] width 70 height 23
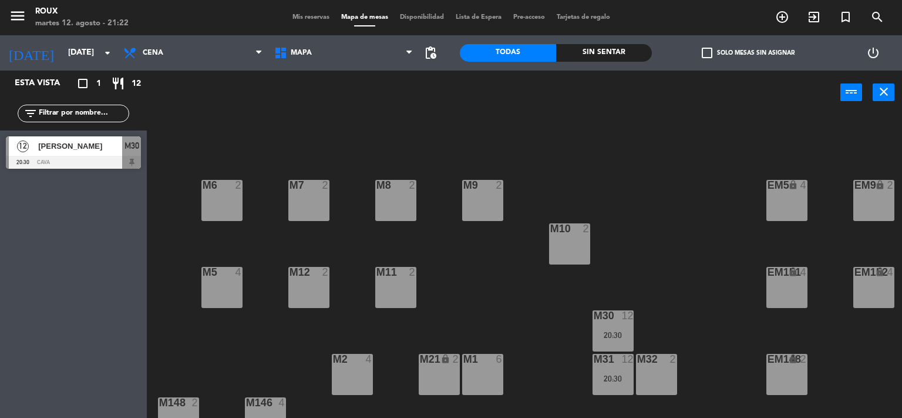
click at [63, 35] on div "menu Roux martes 12. agosto - 21:22 Mis reservas Mapa de mesas Disponibilidad L…" at bounding box center [451, 17] width 902 height 35
click at [68, 53] on input "[DATE]" at bounding box center [118, 52] width 112 height 21
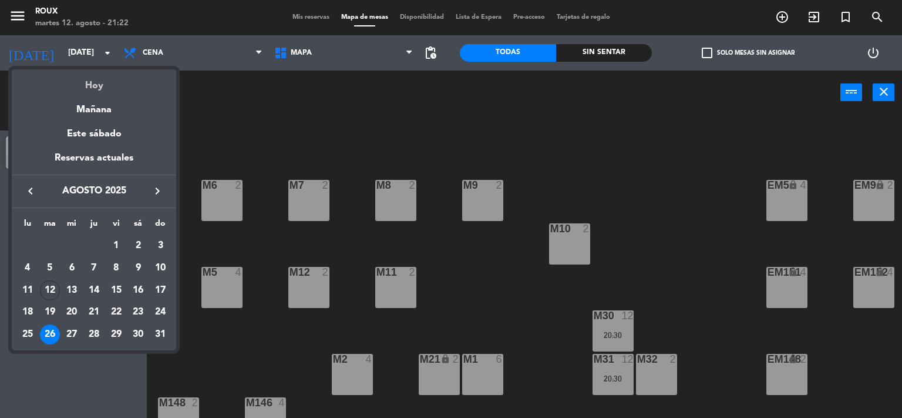
click at [96, 85] on div "Hoy" at bounding box center [94, 81] width 164 height 24
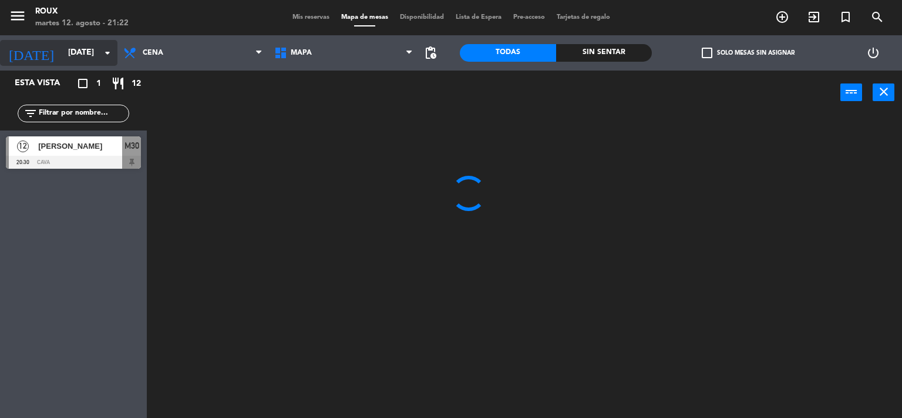
click at [89, 53] on input "[DATE]" at bounding box center [118, 52] width 112 height 21
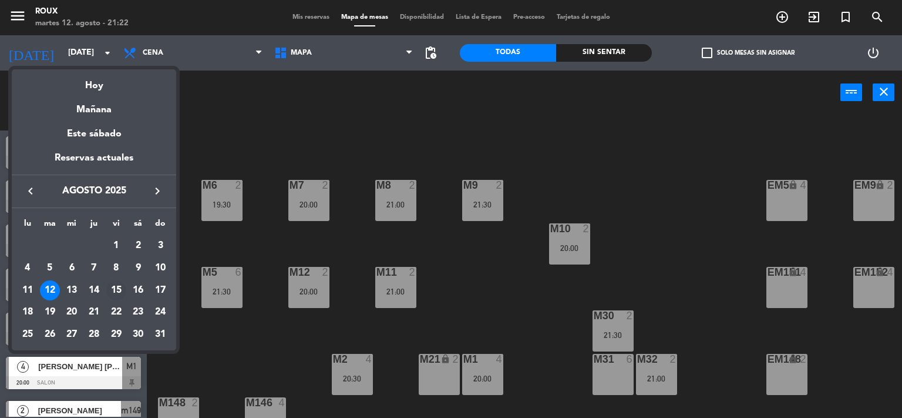
click at [119, 291] on div "15" at bounding box center [116, 290] width 20 height 20
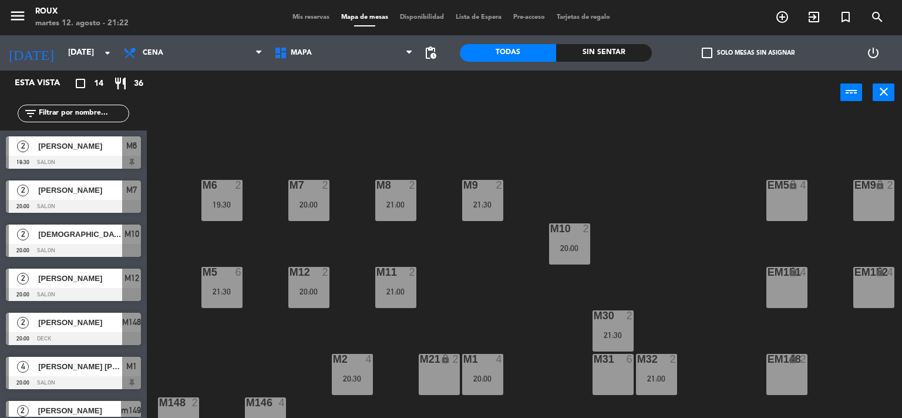
type input "vie. 15 ago."
click at [620, 368] on div "M31 6 20:30" at bounding box center [613, 374] width 41 height 41
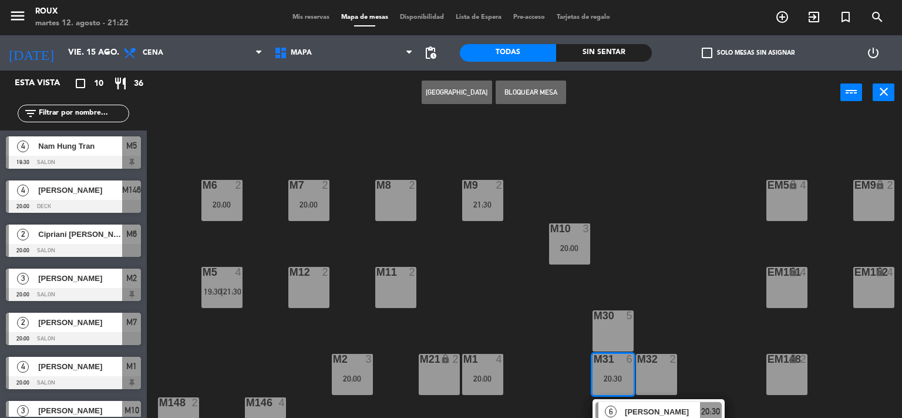
scroll to position [113, 0]
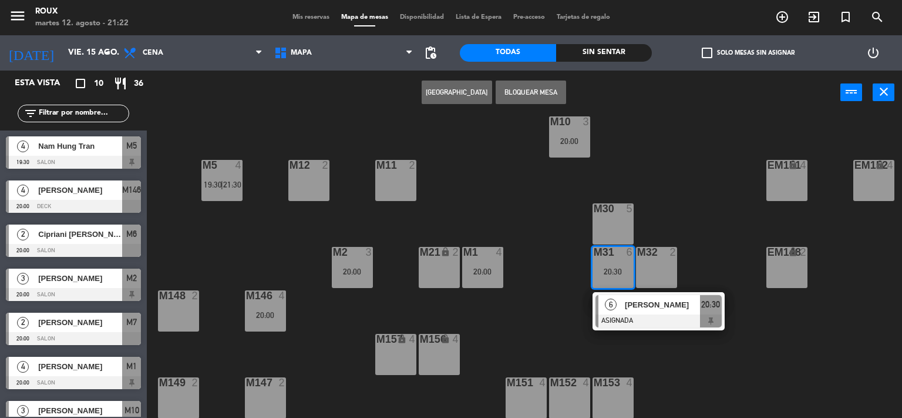
click at [684, 214] on div "M6 2 20:00 M7 2 20:00 M8 2 M9 2 21:30 EM9 lock 2 EM5 lock 4 EM1 lock 6 M10 3 20…" at bounding box center [529, 266] width 747 height 303
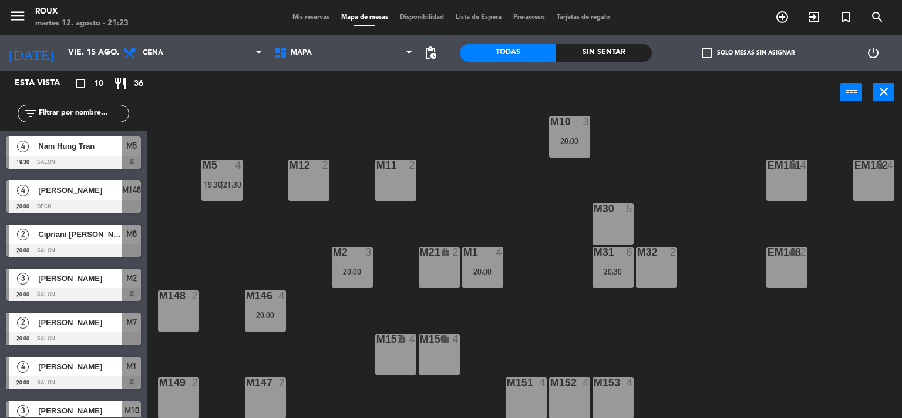
click at [658, 266] on div "M32 2" at bounding box center [656, 267] width 41 height 41
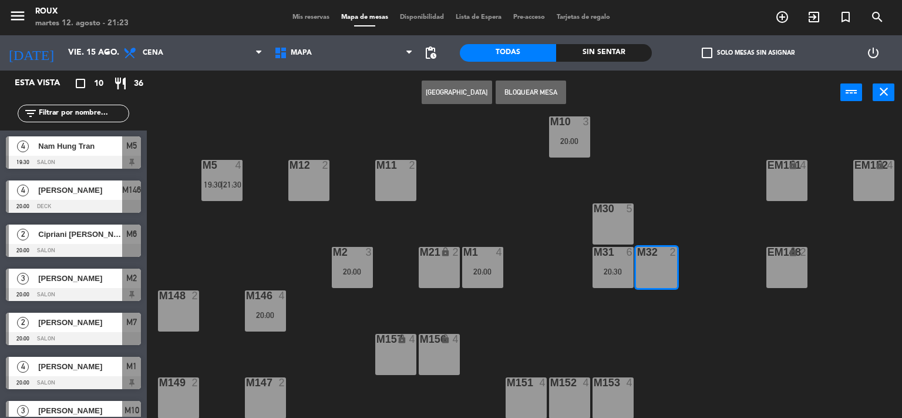
click at [466, 85] on button "[GEOGRAPHIC_DATA]" at bounding box center [457, 91] width 70 height 23
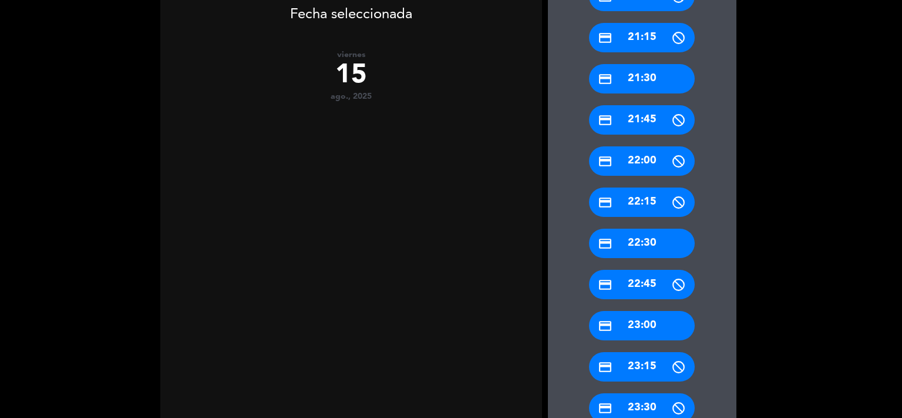
scroll to position [548, 0]
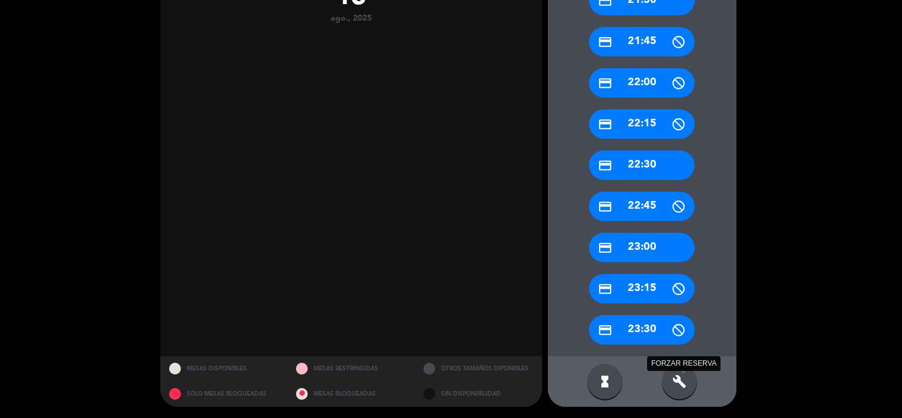
click at [682, 375] on icon "build" at bounding box center [680, 381] width 14 height 14
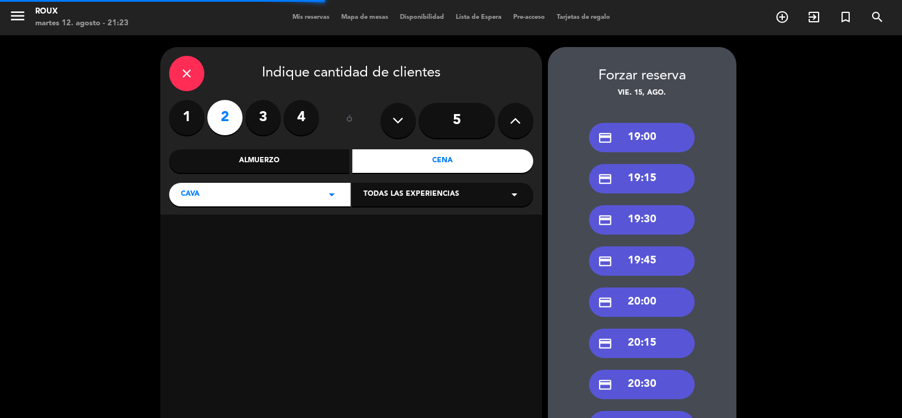
scroll to position [156, 0]
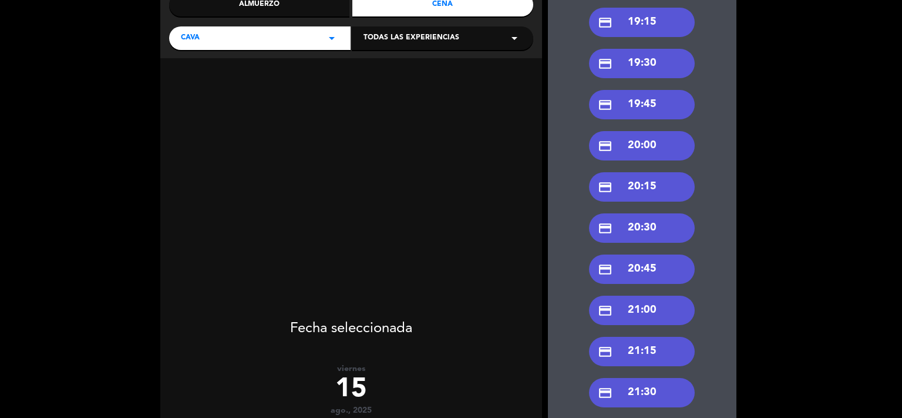
click at [652, 317] on div "credit_card 21:00" at bounding box center [642, 309] width 106 height 29
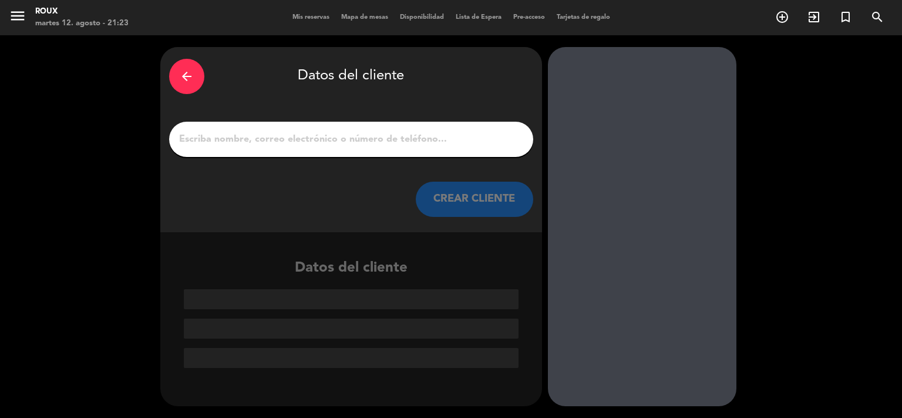
click at [196, 140] on input "1" at bounding box center [351, 139] width 347 height 16
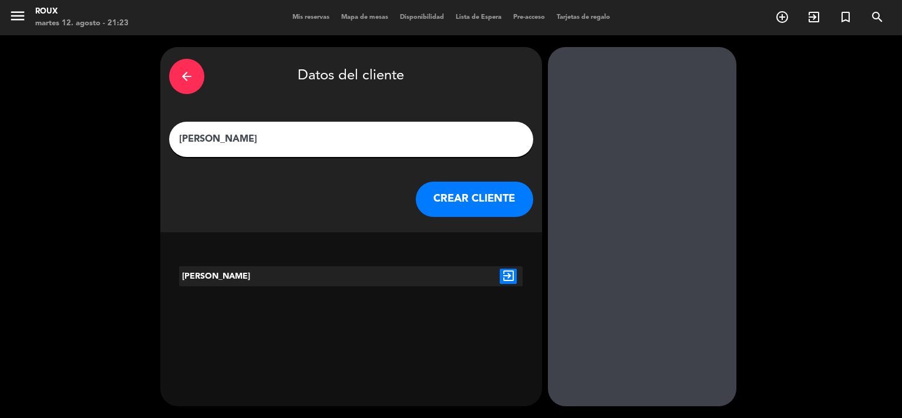
type input "[PERSON_NAME]"
click at [503, 271] on icon "exit_to_app" at bounding box center [508, 275] width 17 height 15
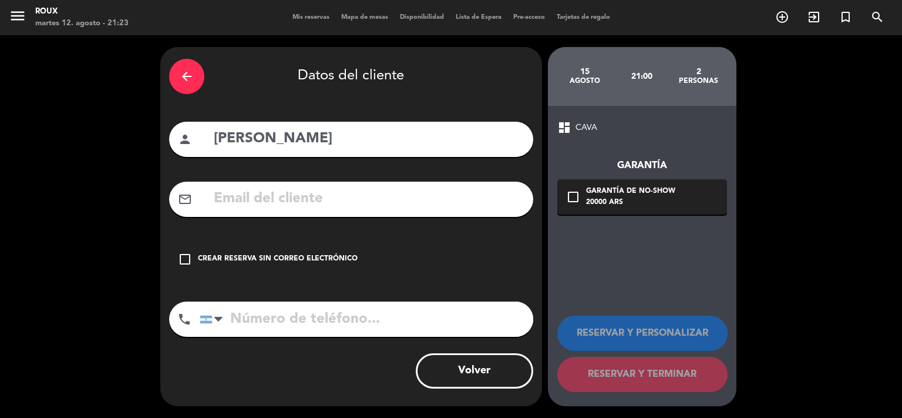
click at [186, 261] on icon "check_box_outline_blank" at bounding box center [185, 259] width 14 height 14
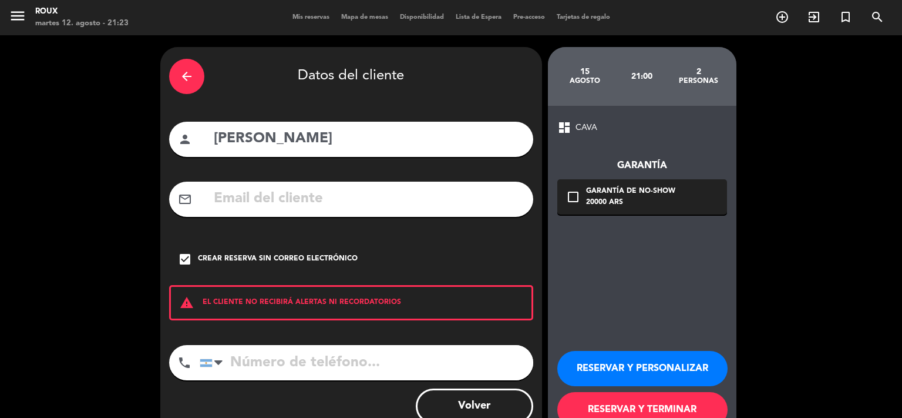
click at [611, 406] on button "RESERVAR Y TERMINAR" at bounding box center [642, 409] width 170 height 35
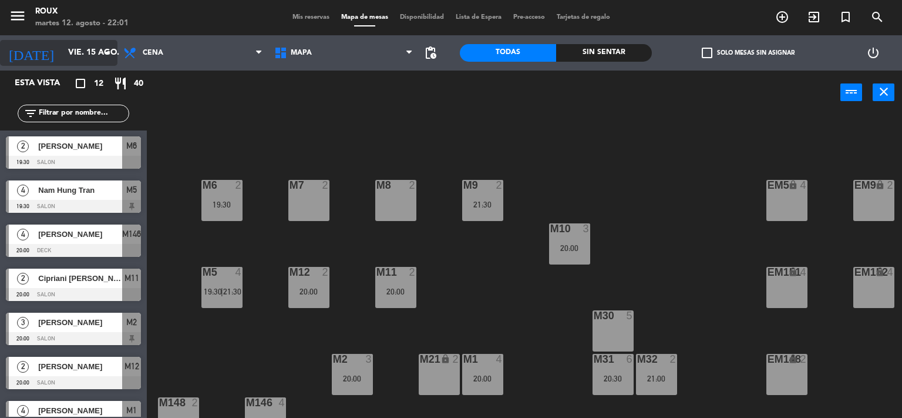
click at [62, 51] on input "vie. 15 ago." at bounding box center [118, 52] width 112 height 21
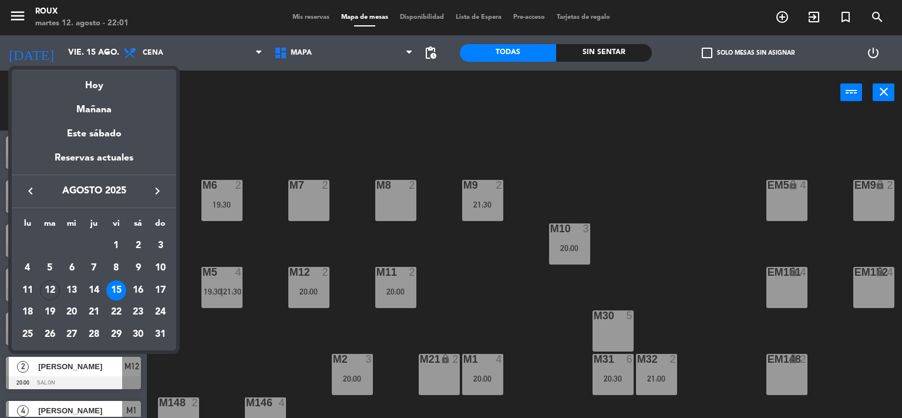
click at [209, 154] on div at bounding box center [451, 209] width 902 height 418
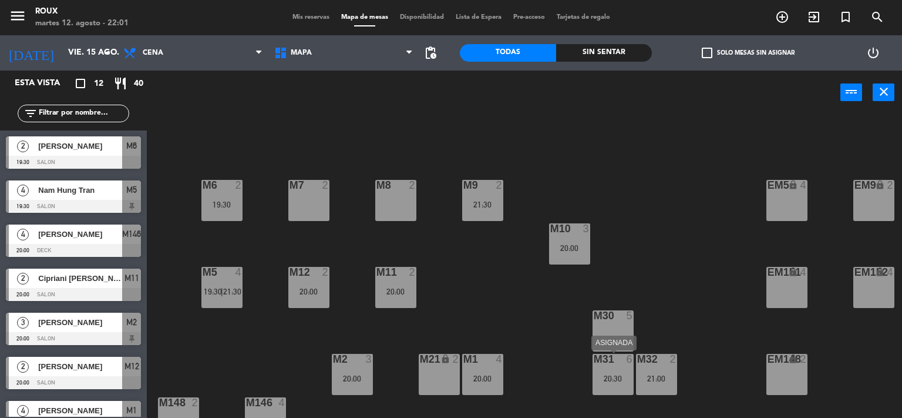
click at [629, 380] on div "20:30" at bounding box center [613, 378] width 41 height 8
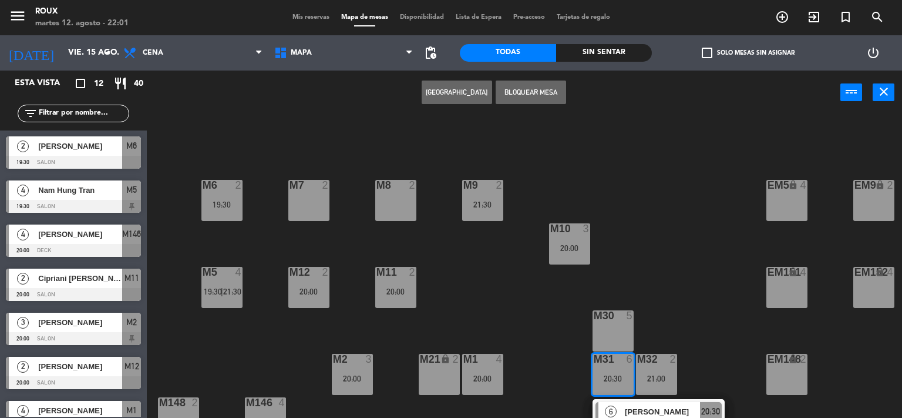
scroll to position [113, 0]
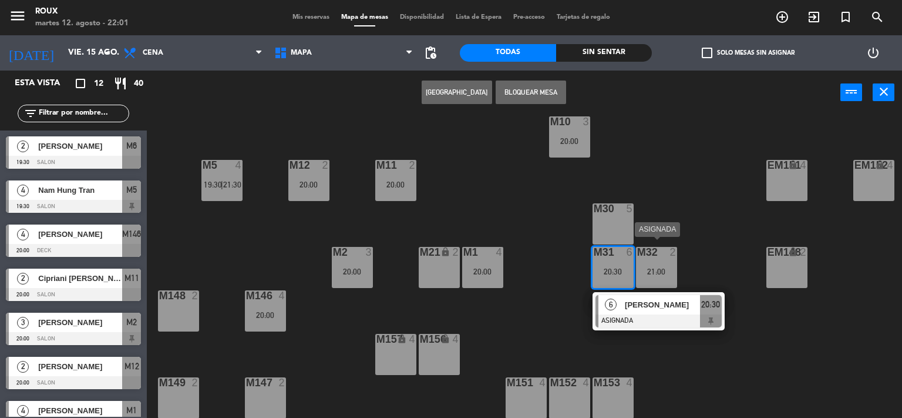
click at [651, 268] on div "21:00" at bounding box center [656, 271] width 41 height 8
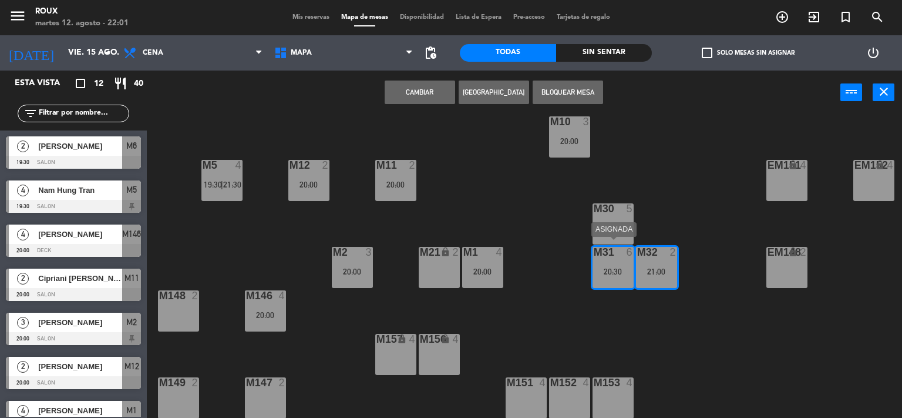
click at [610, 257] on div "M31 6 20:30" at bounding box center [613, 267] width 41 height 41
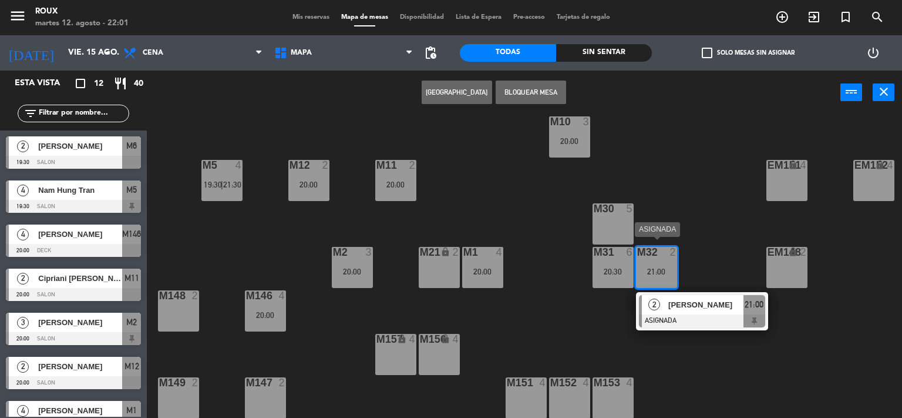
click at [644, 252] on div "M32 2 21:00" at bounding box center [656, 267] width 41 height 41
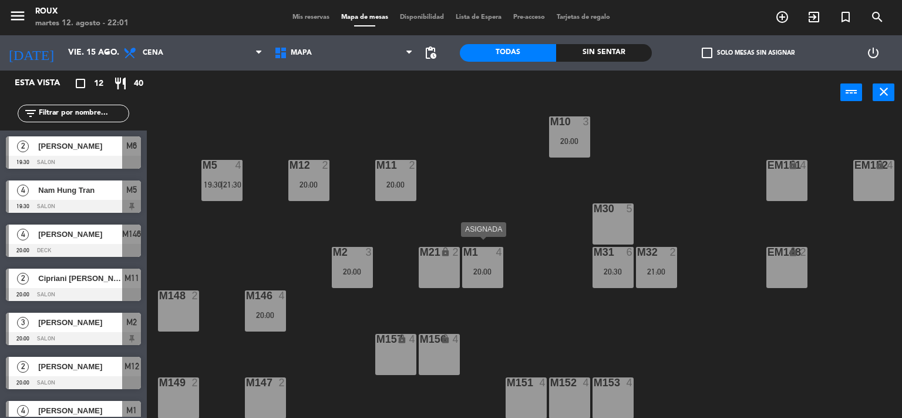
click at [488, 267] on div "20:00" at bounding box center [482, 271] width 41 height 8
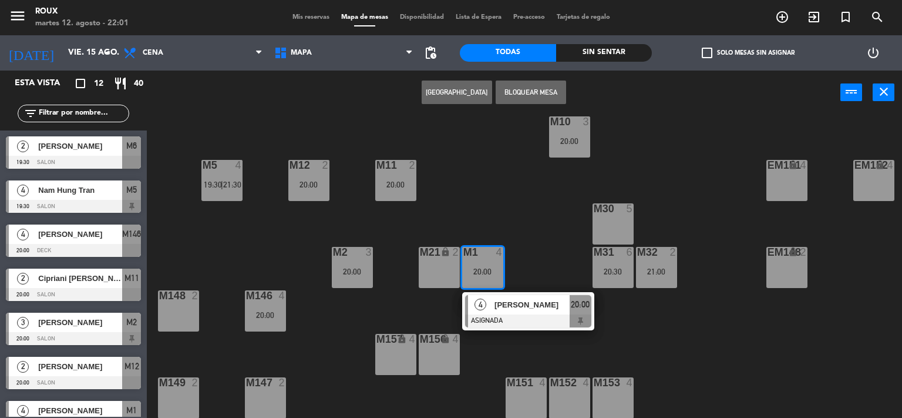
click at [374, 266] on div "M6 2 19:30 M7 2 M8 2 M9 2 21:30 EM9 lock 2 EM5 lock 4 EM1 lock 6 M10 3 20:00 M1…" at bounding box center [529, 266] width 747 height 303
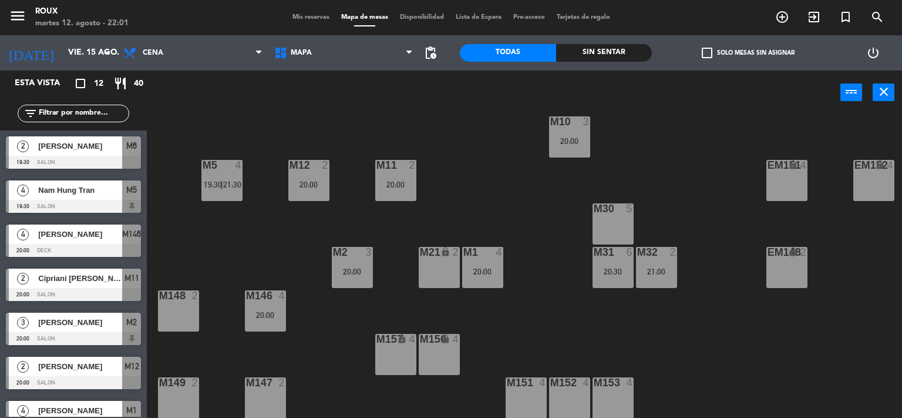
click at [370, 267] on div "20:00" at bounding box center [352, 271] width 41 height 8
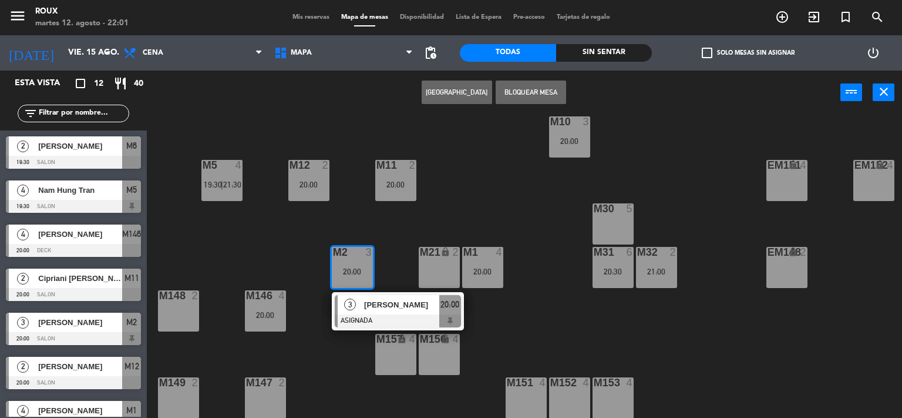
click at [395, 234] on div "M6 2 19:30 M7 2 M8 2 M9 2 21:30 EM9 lock 2 EM5 lock 4 EM1 lock 6 M10 3 20:00 M1…" at bounding box center [529, 266] width 747 height 303
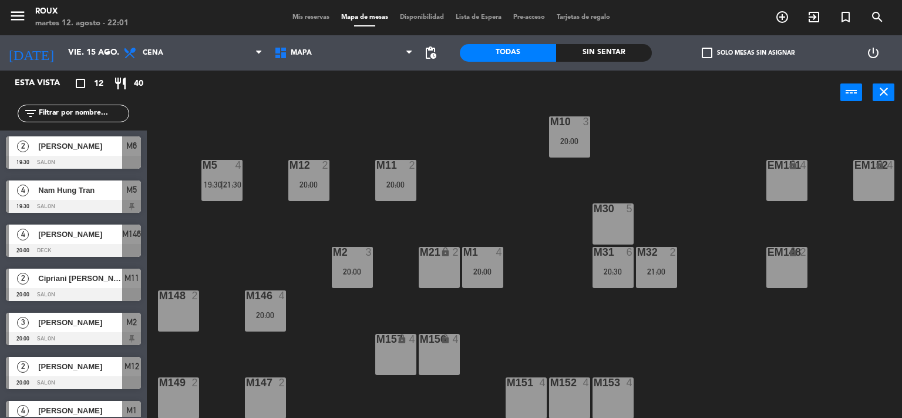
scroll to position [0, 0]
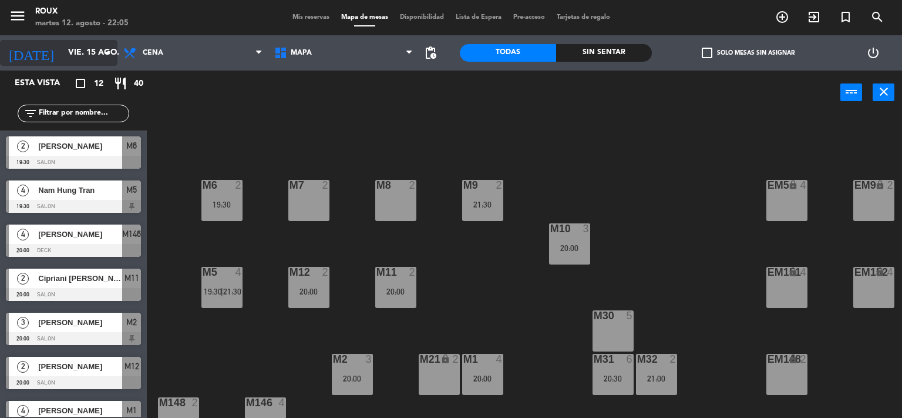
click at [87, 54] on input "vie. 15 ago." at bounding box center [118, 52] width 112 height 21
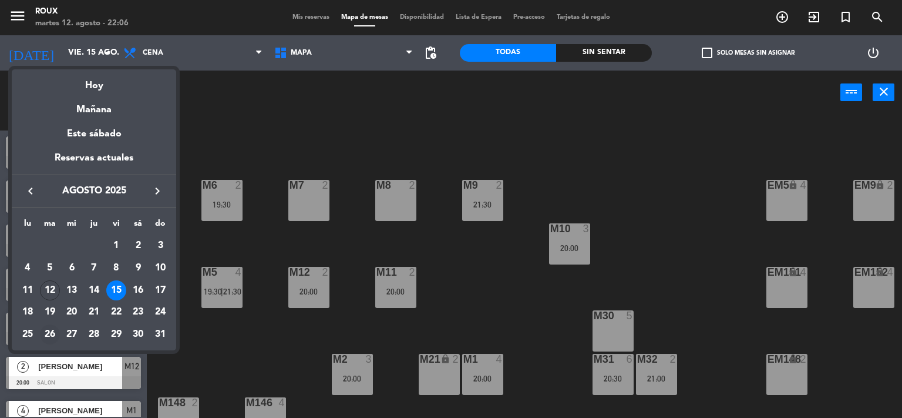
click at [49, 338] on div "26" at bounding box center [50, 334] width 20 height 20
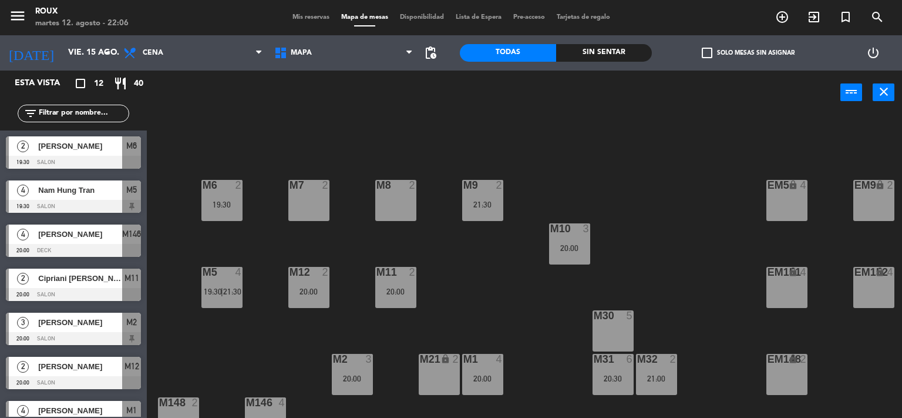
type input "[DATE]"
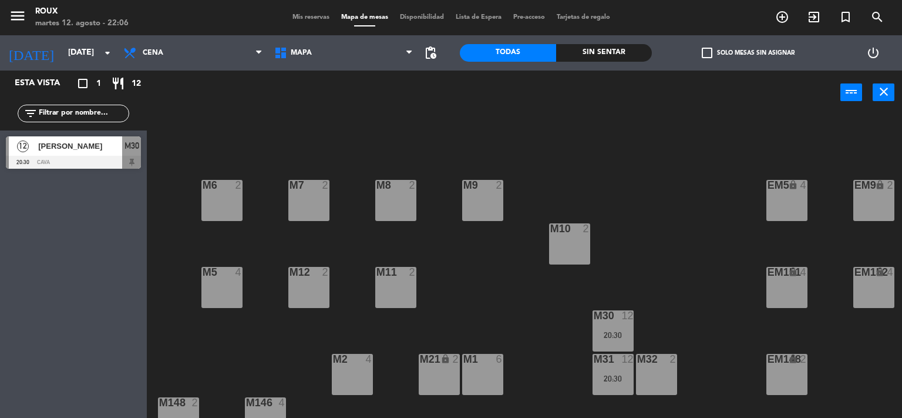
click at [221, 284] on div "M5 4" at bounding box center [221, 287] width 41 height 41
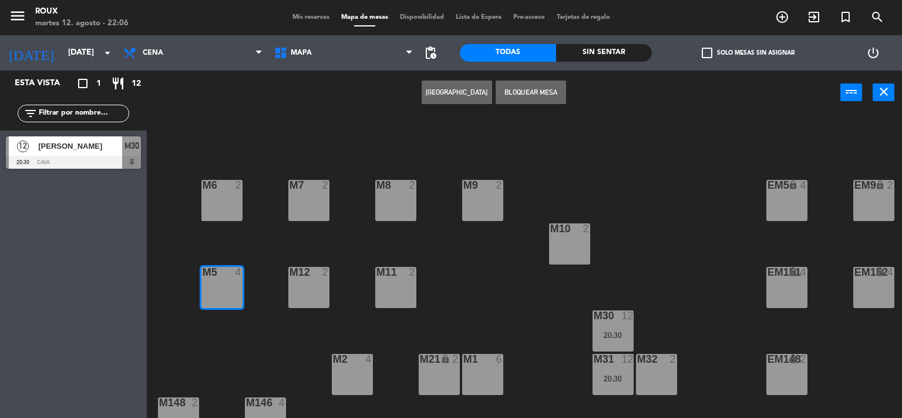
click at [463, 92] on button "[GEOGRAPHIC_DATA]" at bounding box center [457, 91] width 70 height 23
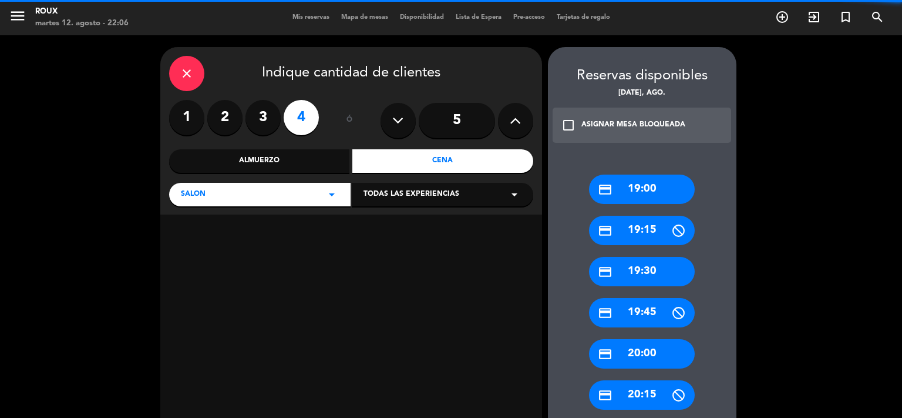
click at [525, 117] on button at bounding box center [515, 120] width 35 height 35
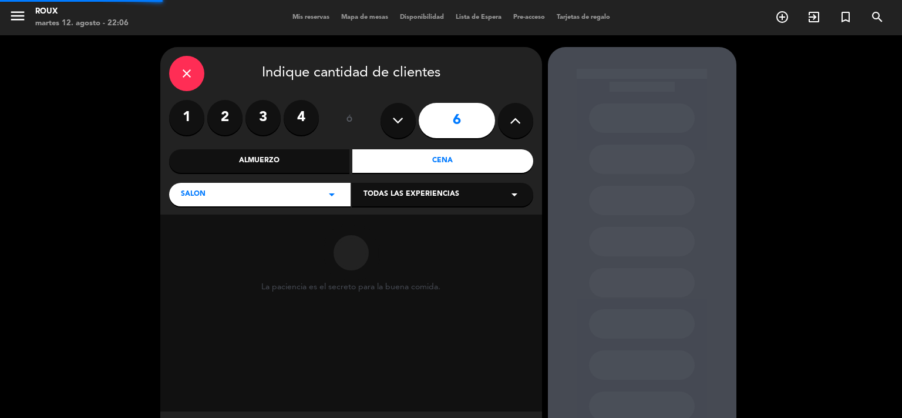
click at [524, 117] on button at bounding box center [515, 120] width 35 height 35
type input "7"
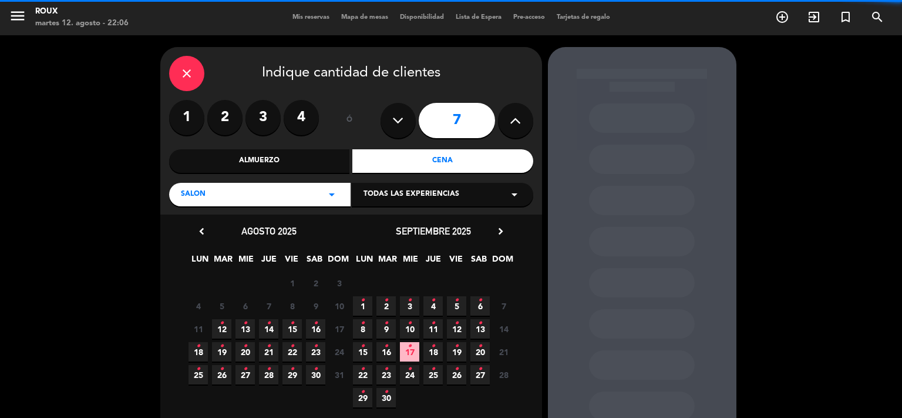
click at [180, 65] on div "close" at bounding box center [186, 73] width 35 height 35
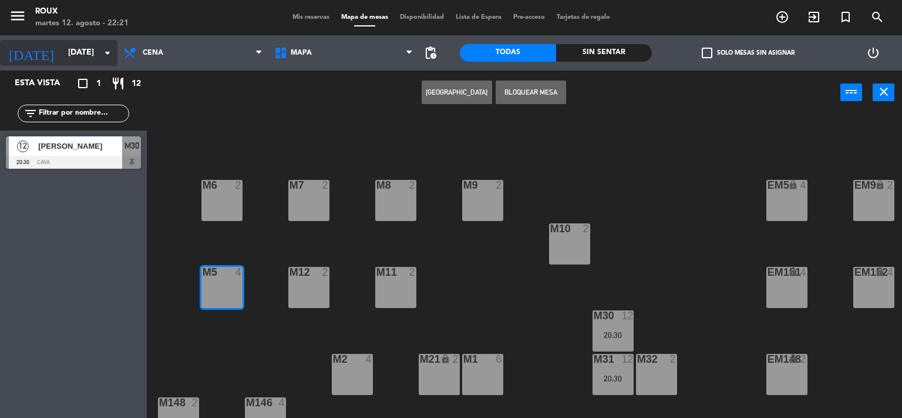
click at [103, 65] on div "[DATE] [DATE] arrow_drop_down" at bounding box center [58, 53] width 117 height 26
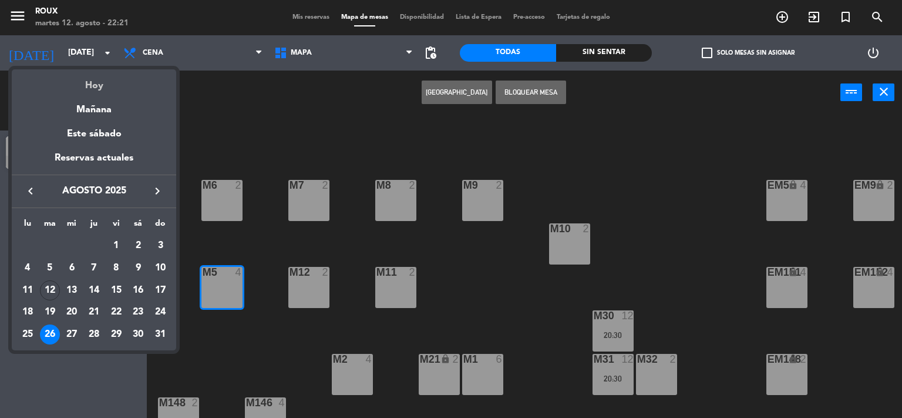
click at [98, 82] on div "Hoy" at bounding box center [94, 81] width 164 height 24
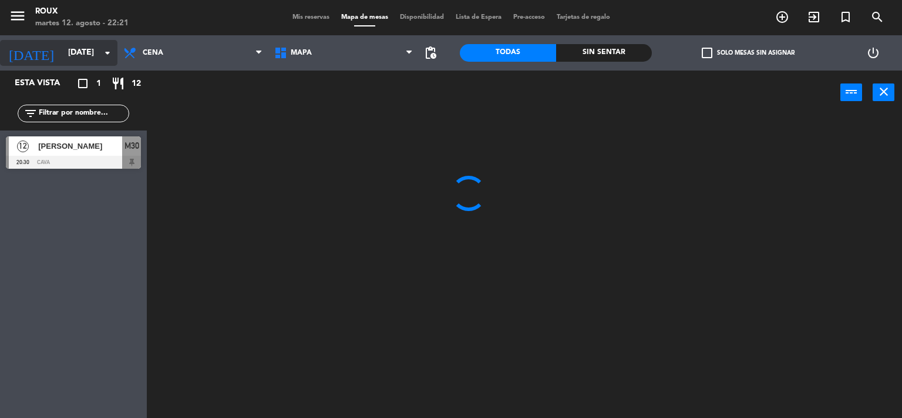
click at [96, 51] on input "[DATE]" at bounding box center [118, 52] width 112 height 21
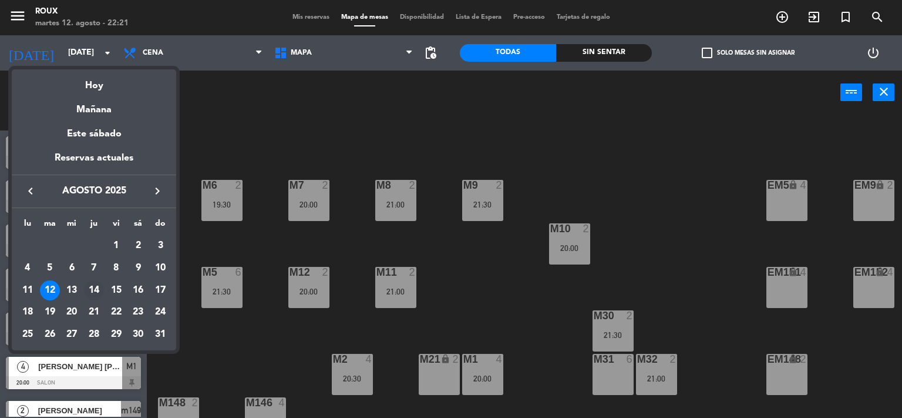
click at [94, 291] on div "14" at bounding box center [94, 290] width 20 height 20
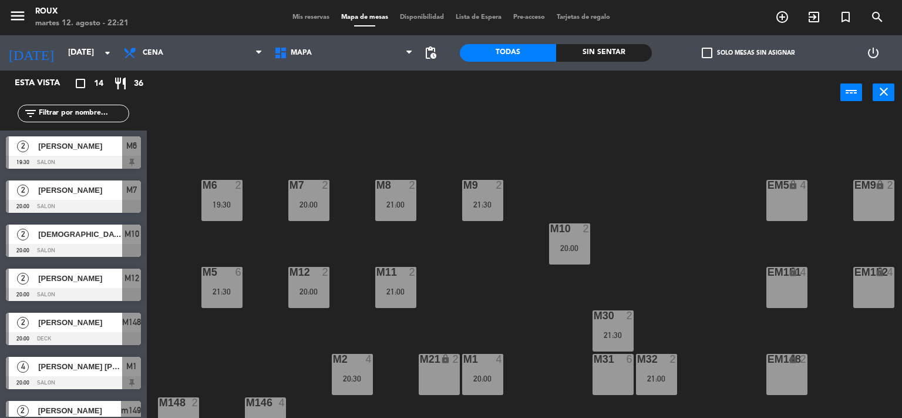
type input "jue. 14 ago."
click at [72, 197] on div "[PERSON_NAME]" at bounding box center [79, 189] width 85 height 19
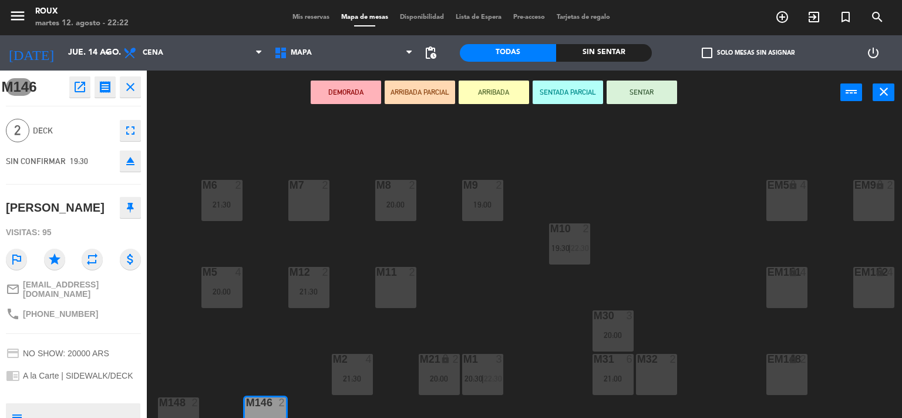
scroll to position [79, 0]
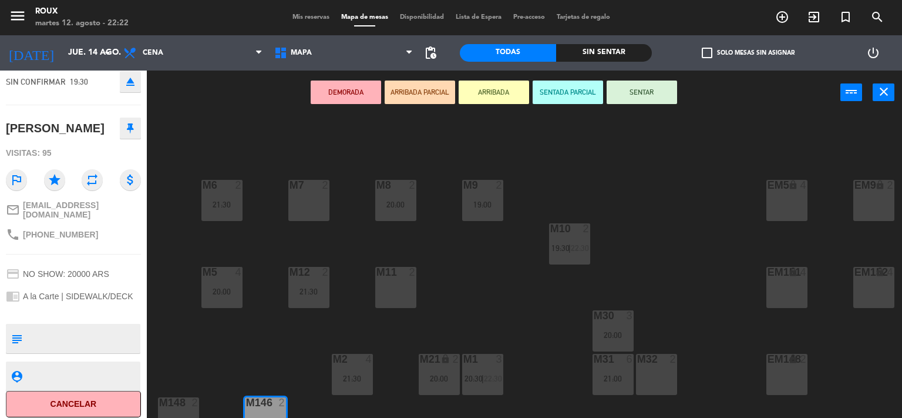
click at [72, 329] on textarea at bounding box center [83, 338] width 112 height 25
type textarea "[PERSON_NAME]. INVITA [PERSON_NAME]"
click at [889, 89] on icon "close" at bounding box center [884, 92] width 14 height 14
